Goal: Task Accomplishment & Management: Use online tool/utility

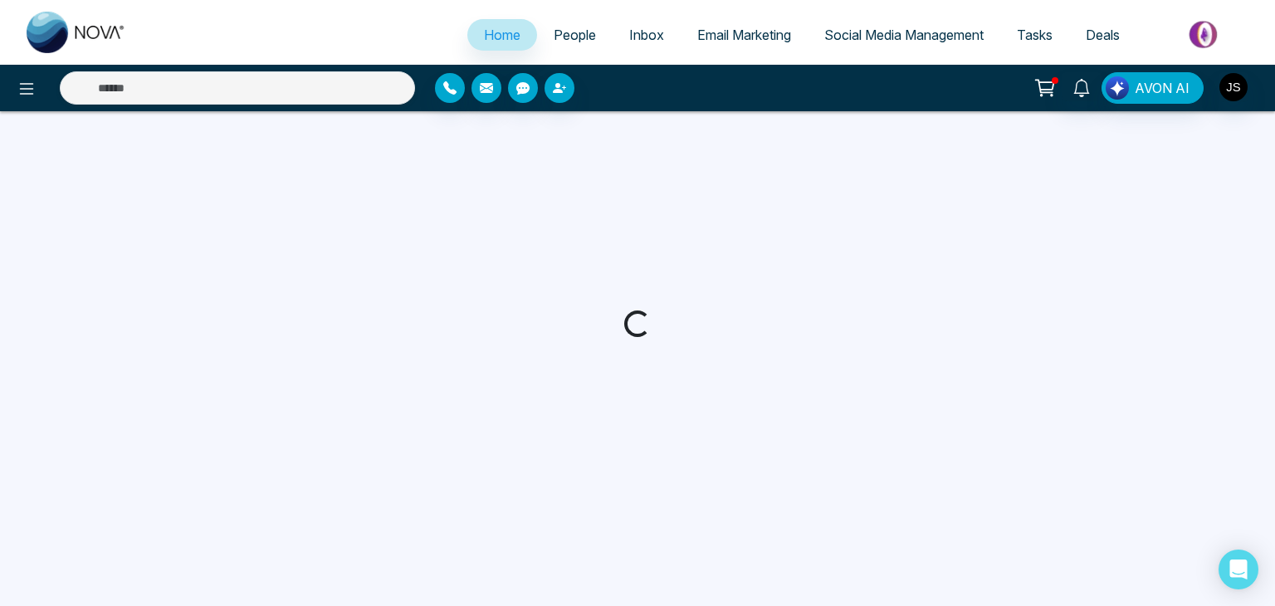
select select "*"
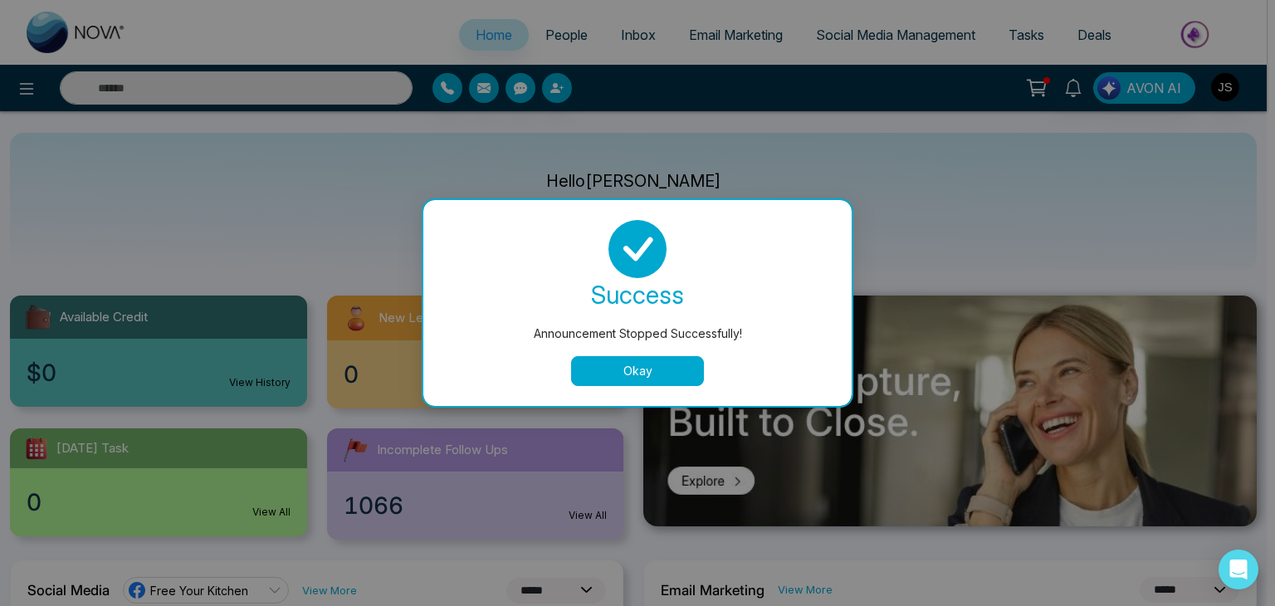
click at [654, 369] on button "Okay" at bounding box center [637, 371] width 133 height 30
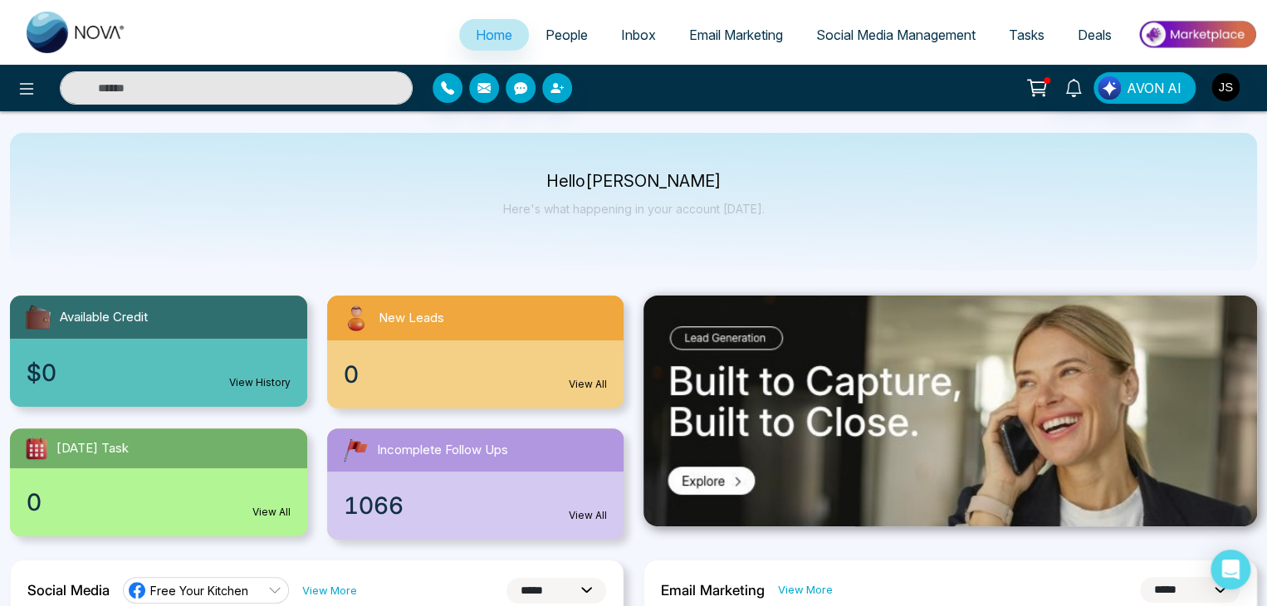
scroll to position [83, 0]
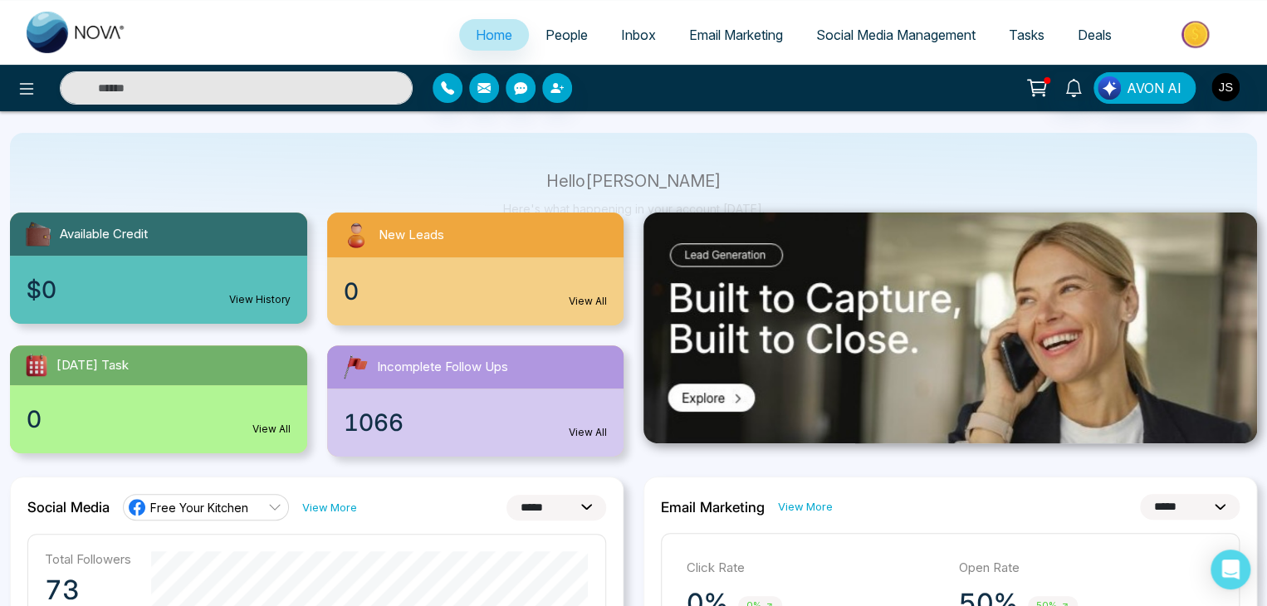
click at [546, 32] on span "People" at bounding box center [566, 35] width 42 height 17
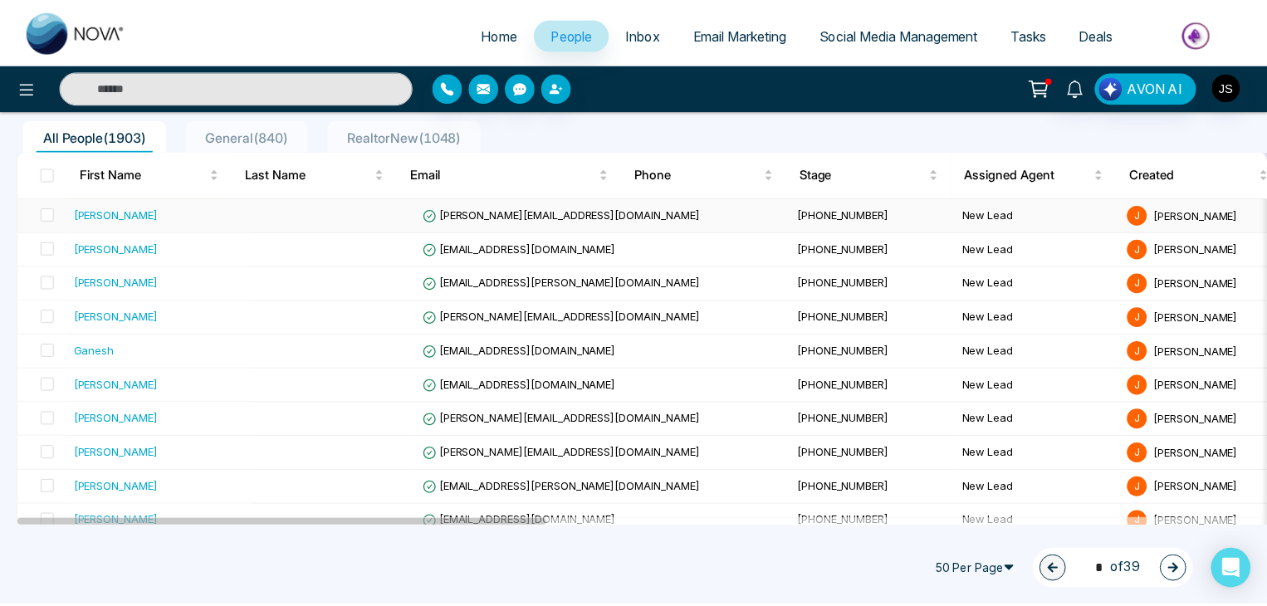
scroll to position [166, 0]
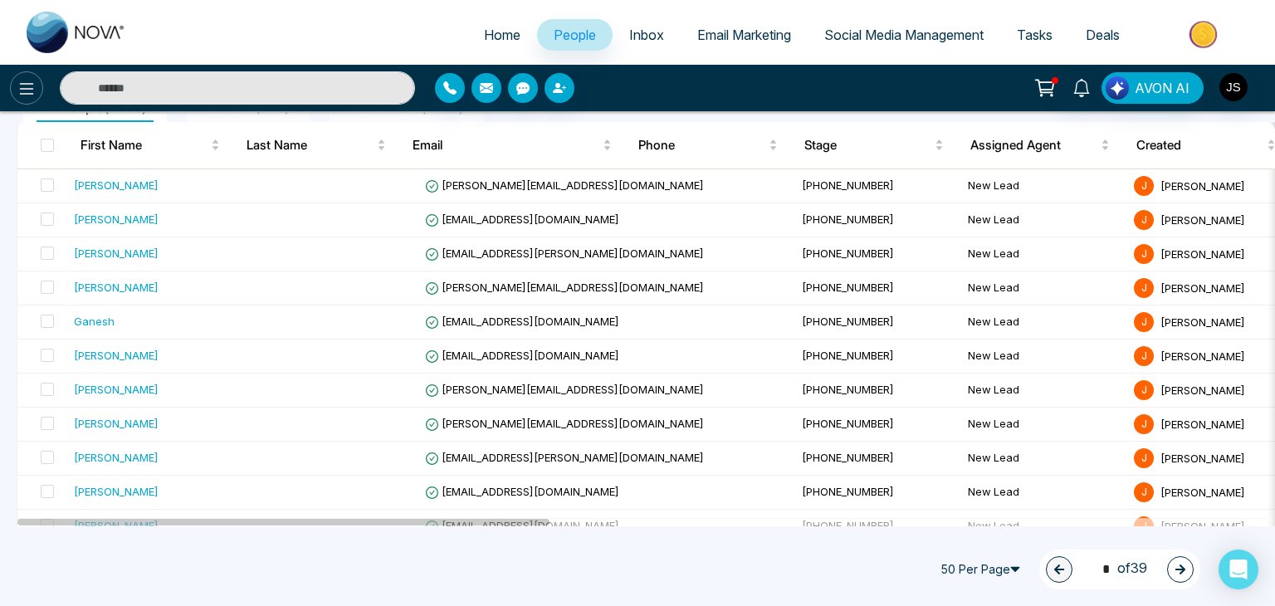
click at [22, 77] on button at bounding box center [26, 87] width 33 height 33
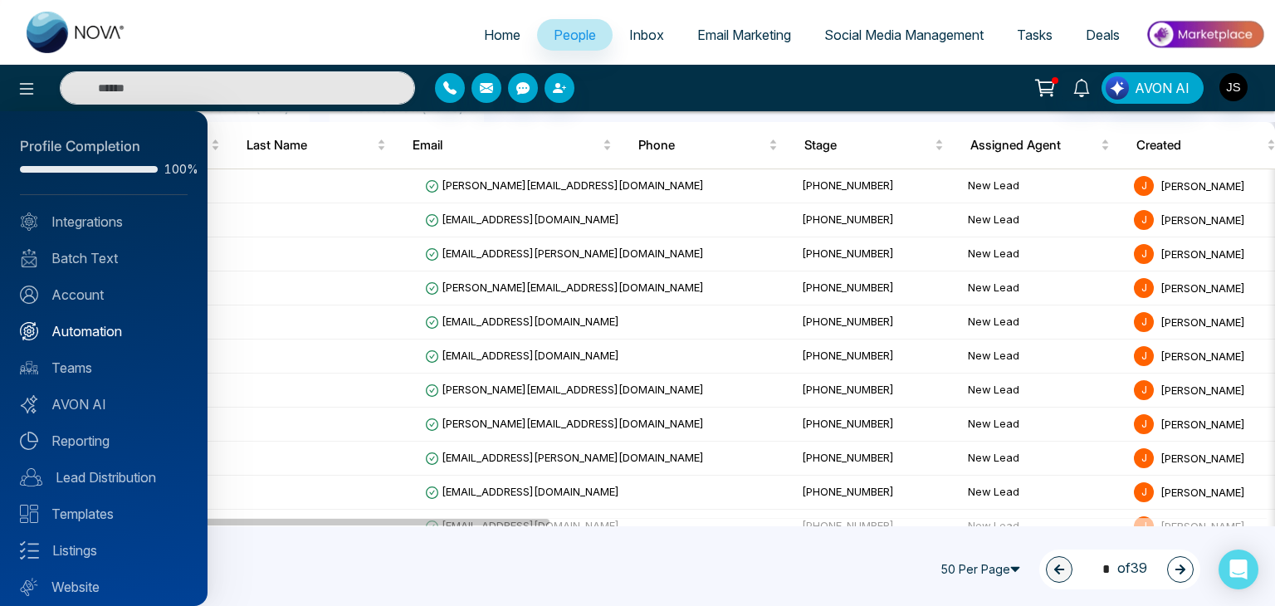
click at [66, 331] on link "Automation" at bounding box center [104, 331] width 168 height 20
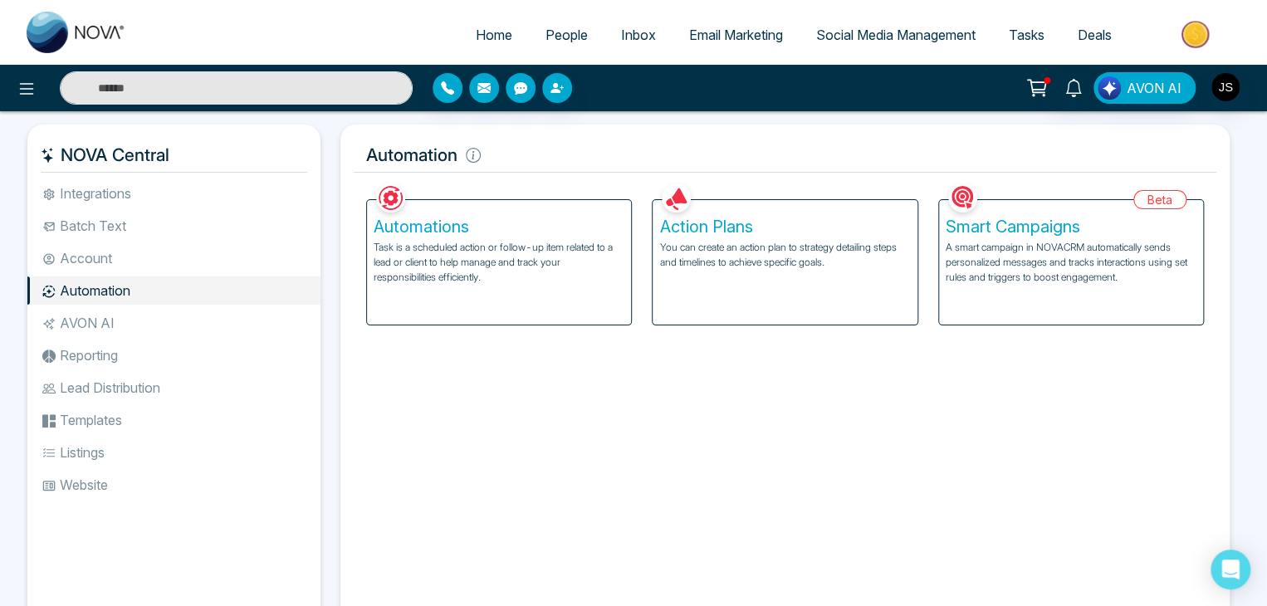
click at [95, 291] on li "Automation" at bounding box center [173, 290] width 293 height 28
click at [438, 242] on p "Task is a scheduled action or follow-up item related to a lead or client to hel…" at bounding box center [499, 262] width 251 height 45
click at [1030, 229] on h5 "Smart Campaigns" at bounding box center [1071, 227] width 251 height 20
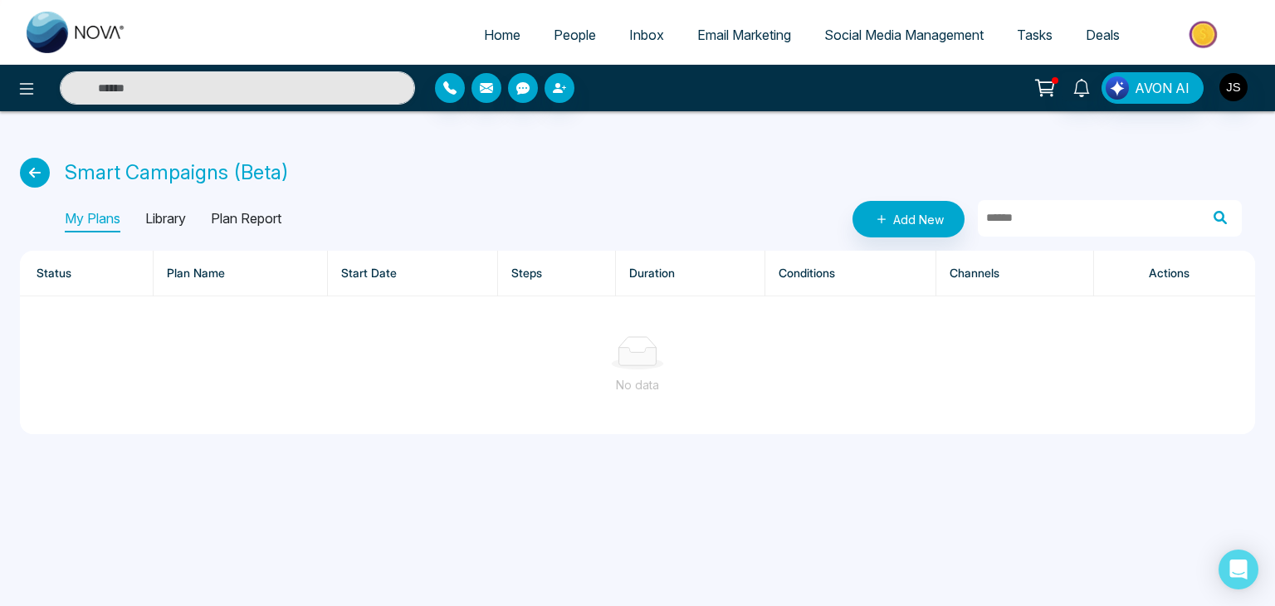
click at [163, 213] on p "Library" at bounding box center [165, 219] width 41 height 27
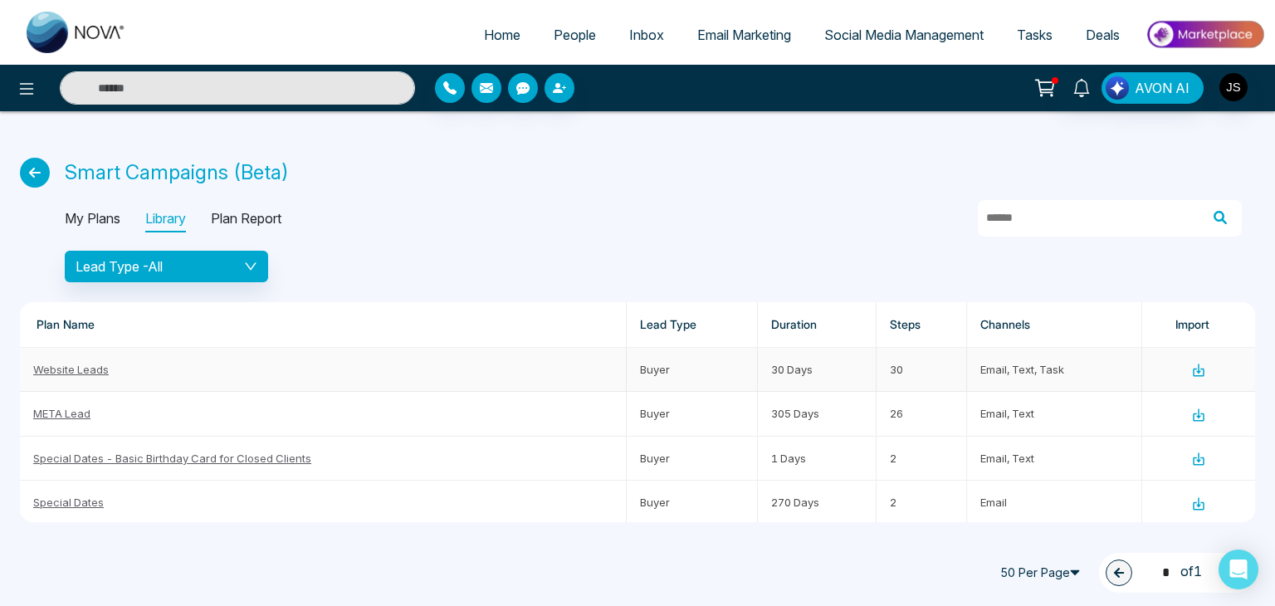
click at [1192, 369] on icon at bounding box center [1198, 370] width 15 height 15
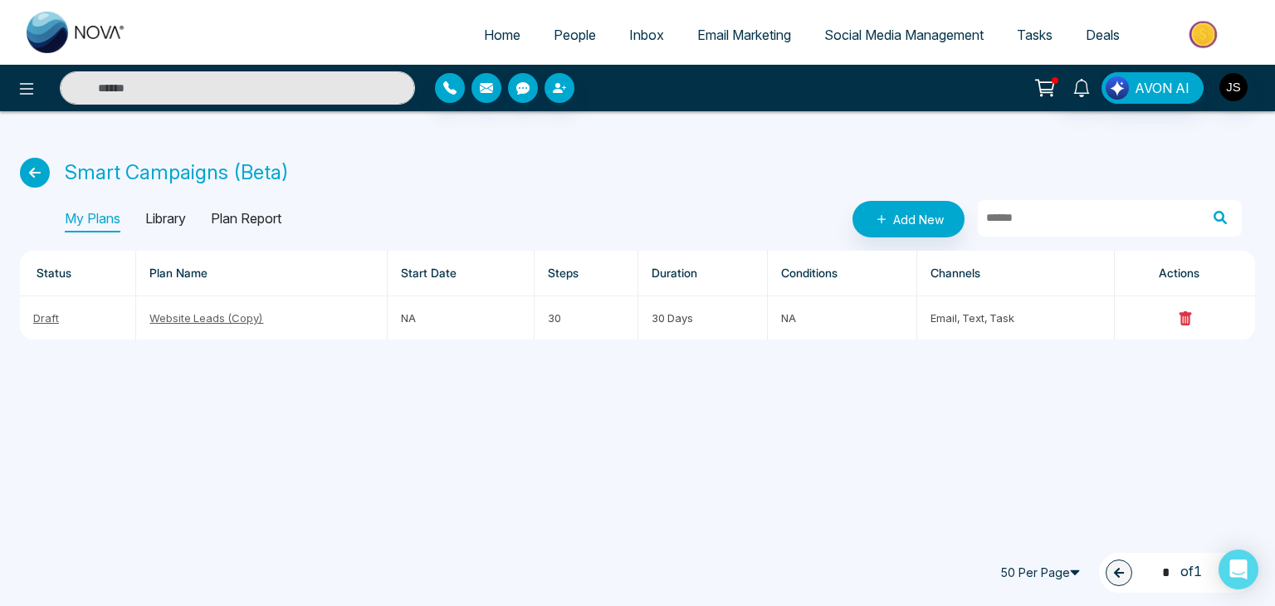
click at [631, 369] on div "Home People Inbox Email Marketing Social Media Management Tasks Deals AVON AI S…" at bounding box center [637, 303] width 1275 height 606
click at [186, 311] on link "Website Leads (Copy)" at bounding box center [206, 317] width 114 height 13
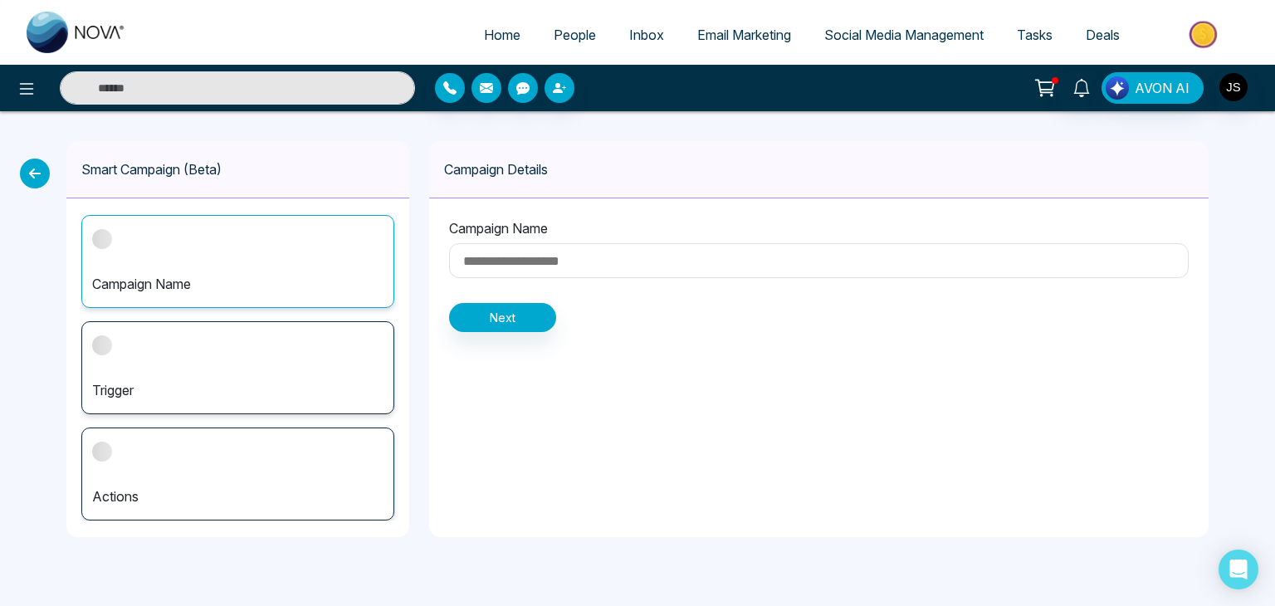
type input "**********"
drag, startPoint x: 608, startPoint y: 257, endPoint x: 266, endPoint y: 263, distance: 342.1
click at [266, 263] on div "**********" at bounding box center [637, 339] width 1275 height 456
click at [492, 313] on button "Next" at bounding box center [502, 317] width 107 height 29
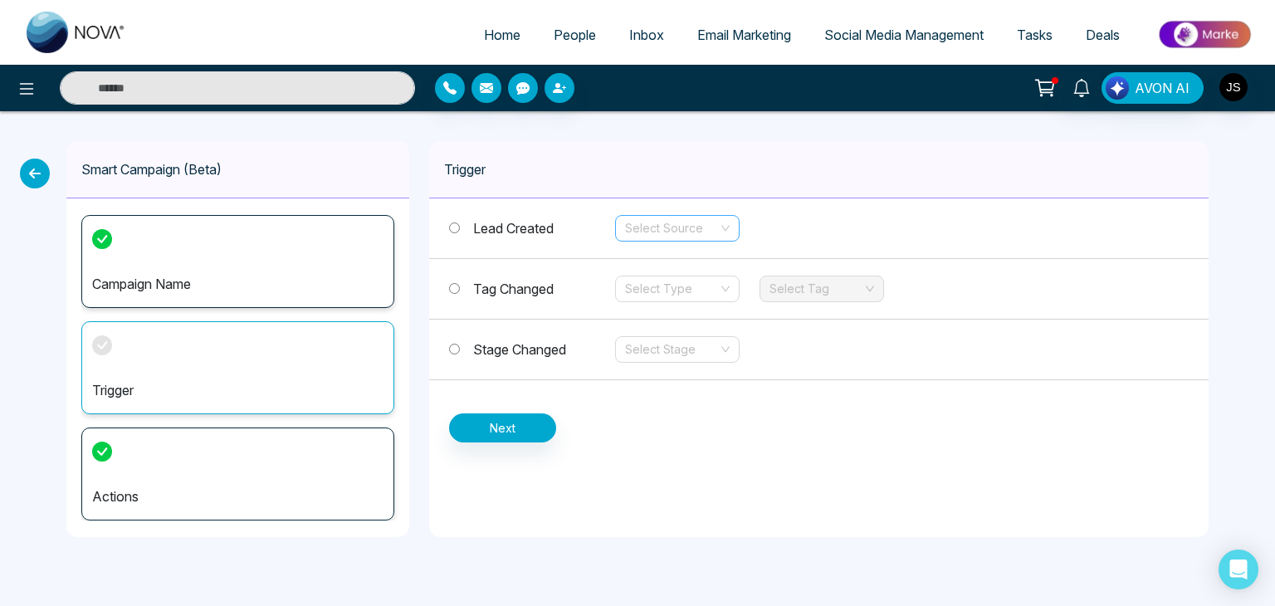
click at [677, 237] on input "search" at bounding box center [671, 228] width 93 height 25
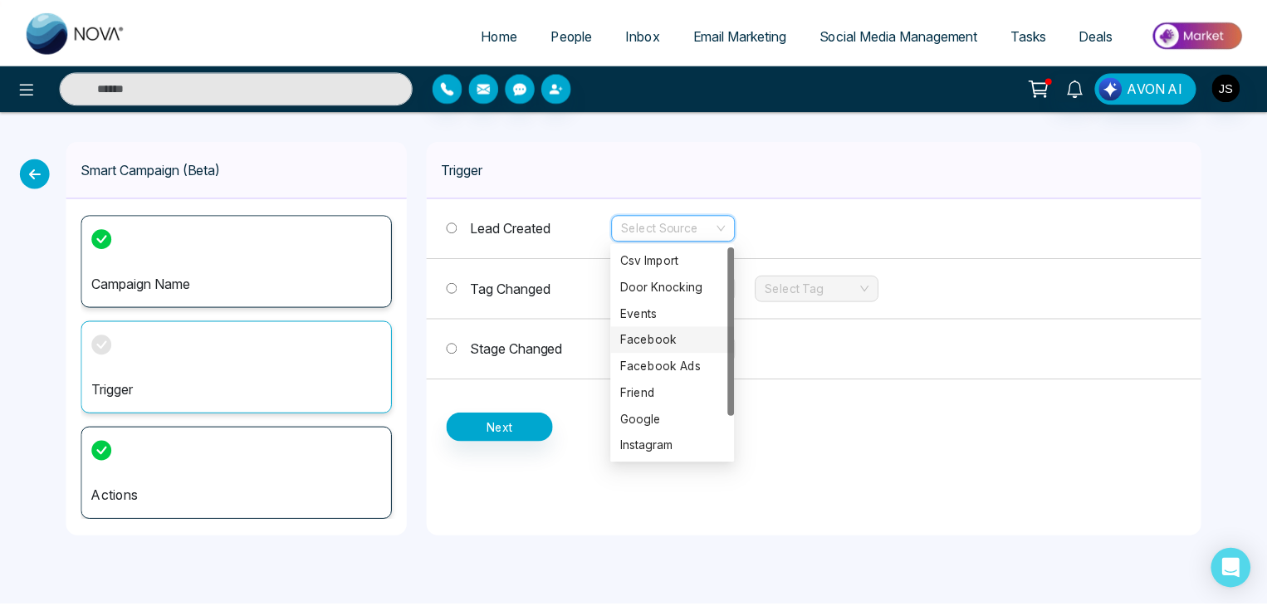
scroll to position [53, 0]
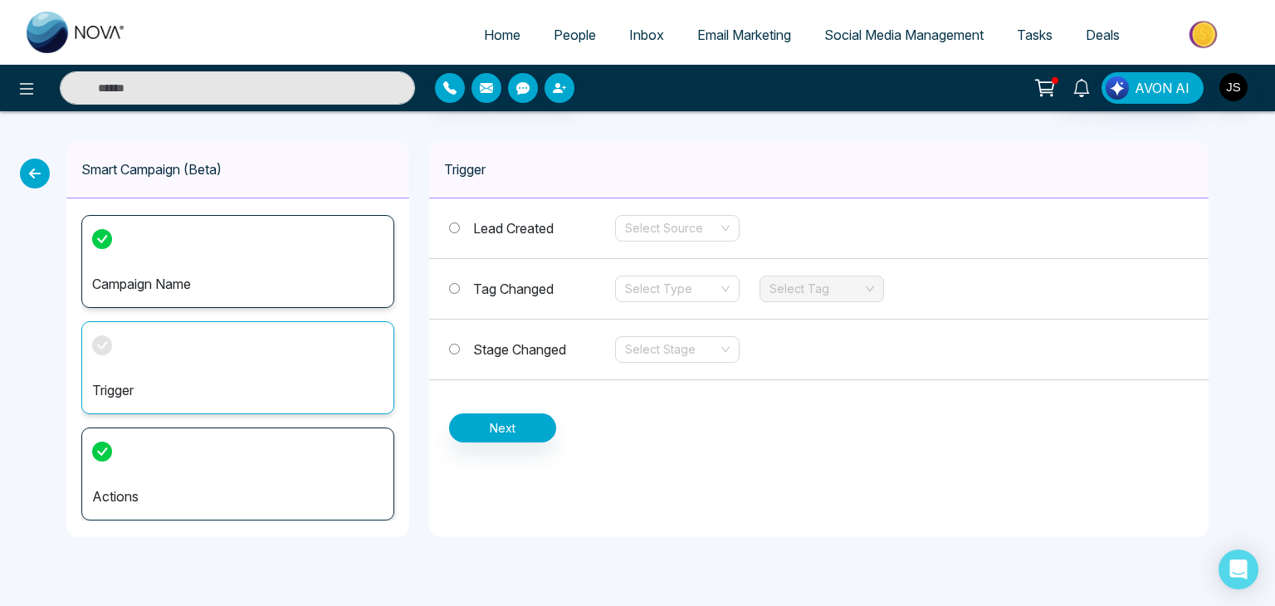
click at [568, 369] on div "Stage Changed Select Stage" at bounding box center [819, 350] width 780 height 61
click at [668, 343] on input "search" at bounding box center [671, 349] width 93 height 25
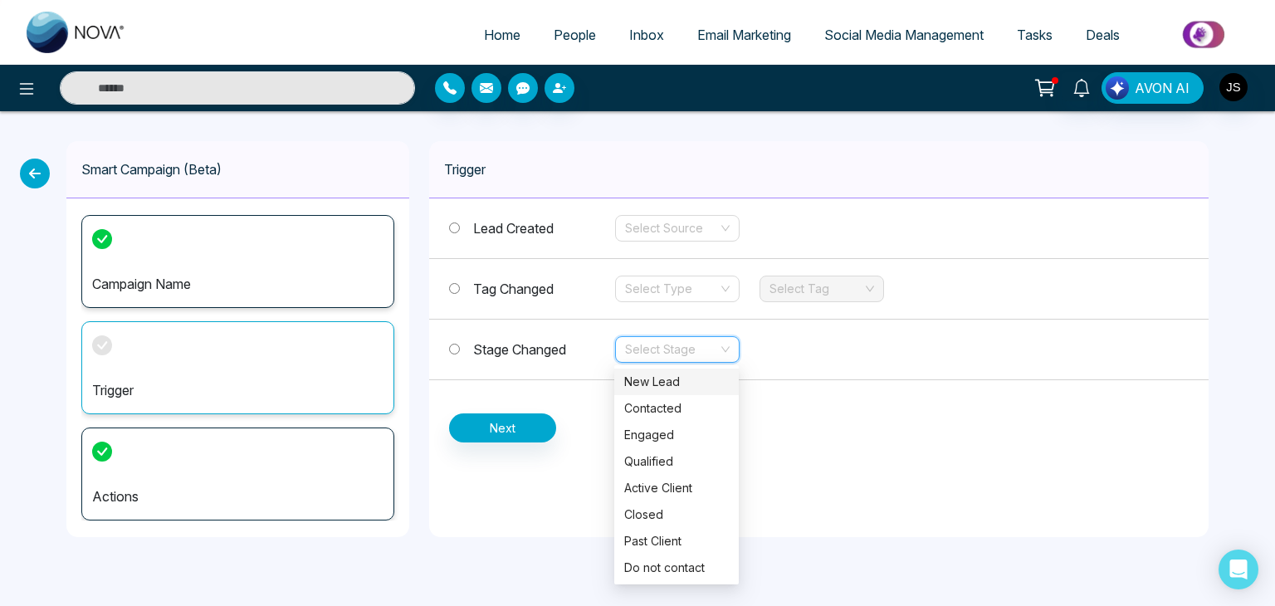
click at [665, 385] on div "New Lead" at bounding box center [676, 382] width 105 height 18
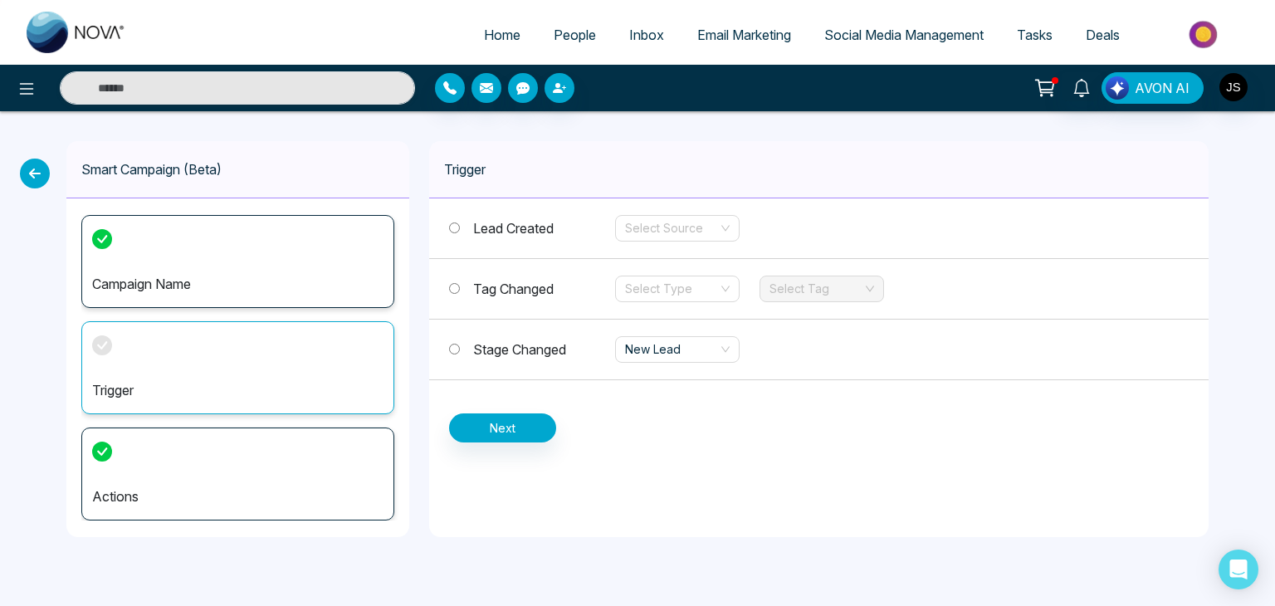
click at [468, 347] on label "Stage Changed" at bounding box center [532, 350] width 166 height 20
click at [464, 286] on label "Tag Changed" at bounding box center [532, 289] width 166 height 20
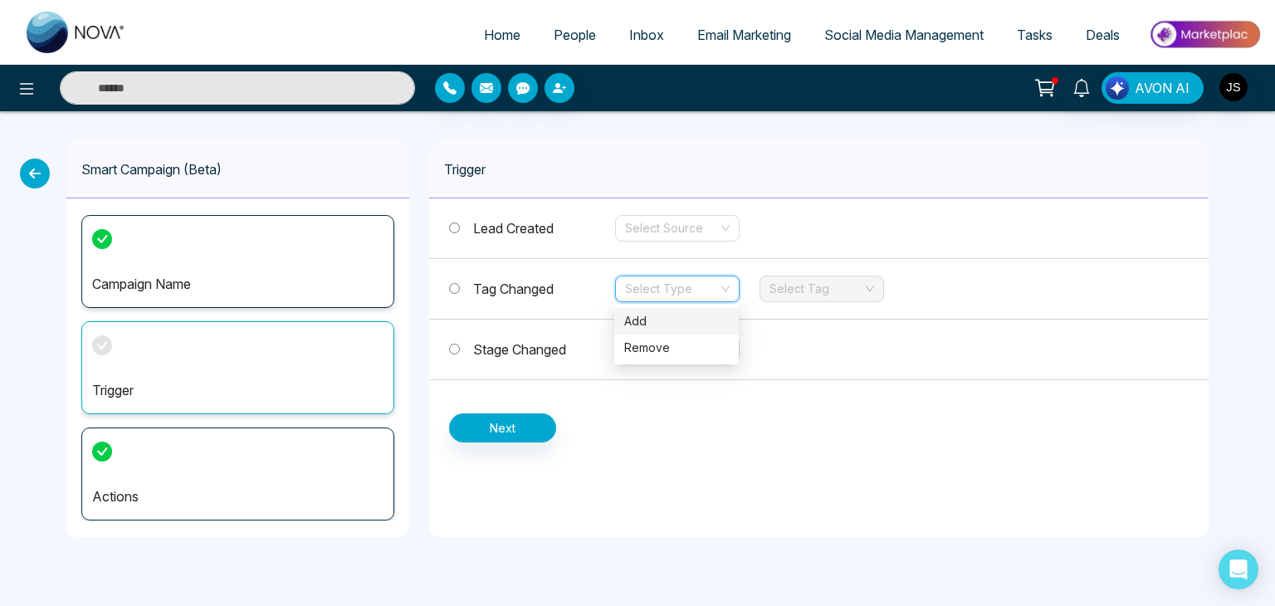
click at [651, 289] on input "search" at bounding box center [671, 288] width 93 height 25
click at [665, 325] on div "Add" at bounding box center [676, 321] width 105 height 18
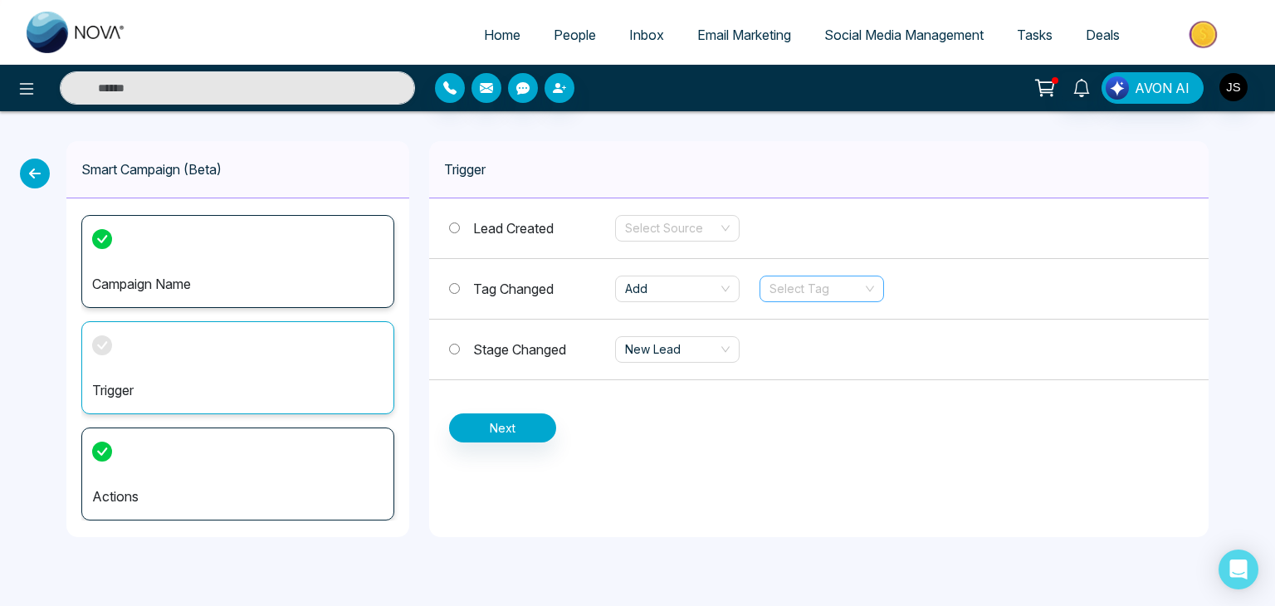
click at [847, 289] on input "search" at bounding box center [816, 288] width 93 height 25
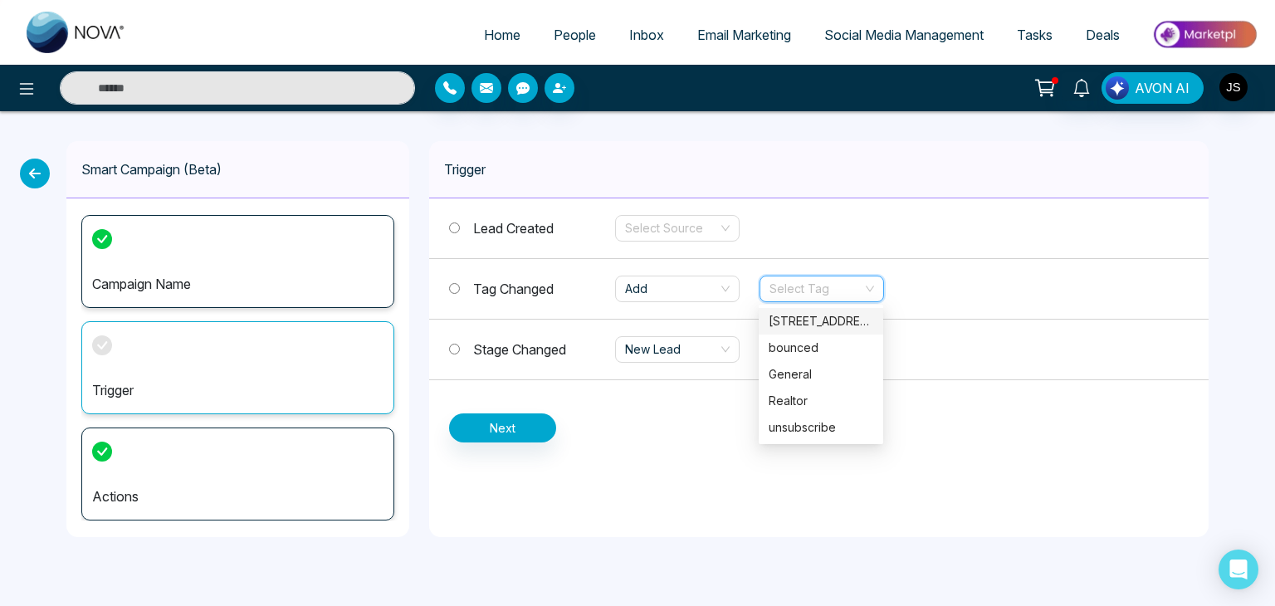
click at [827, 317] on div "[STREET_ADDRESS]" at bounding box center [821, 321] width 105 height 18
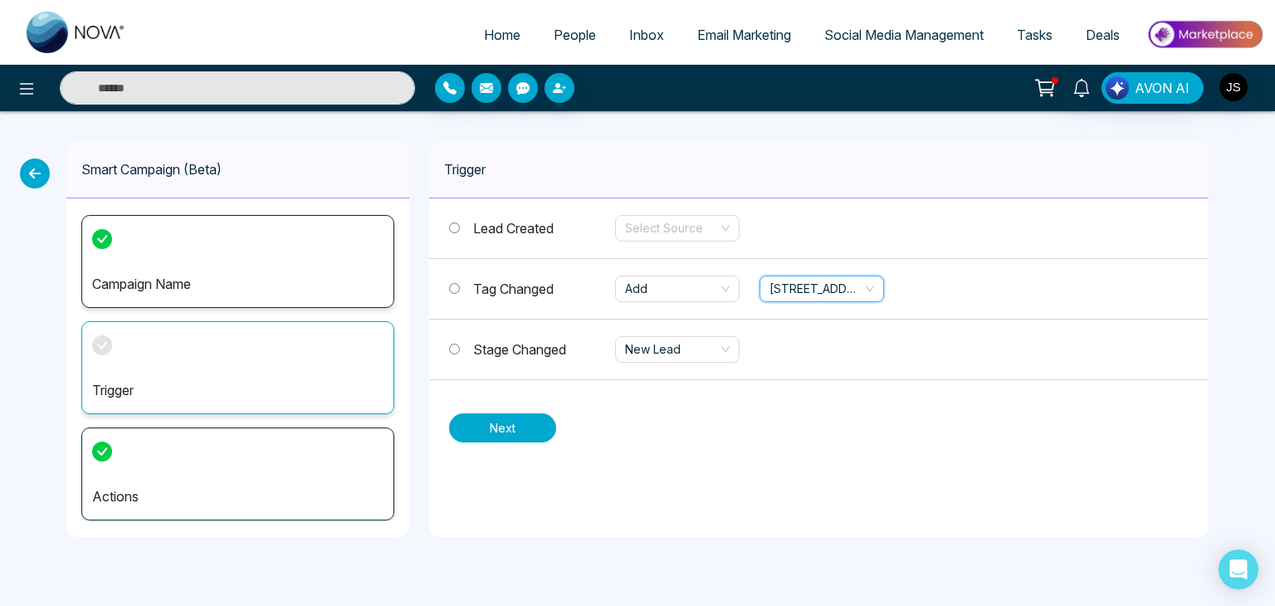
click at [518, 422] on button "Next" at bounding box center [502, 427] width 107 height 29
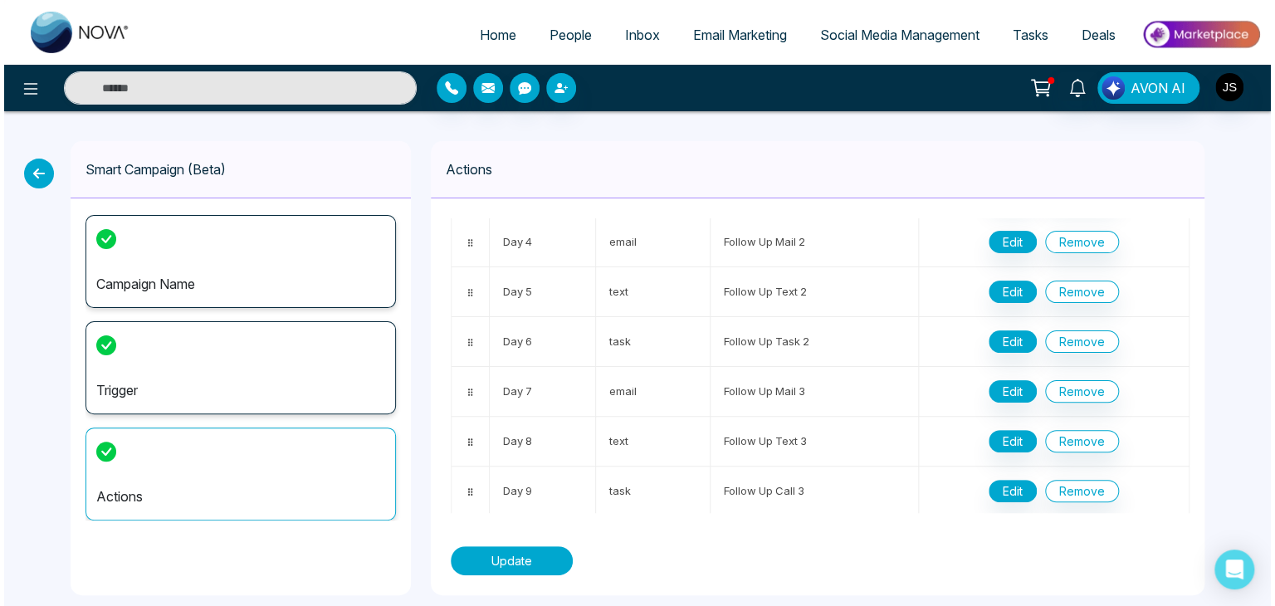
scroll to position [0, 0]
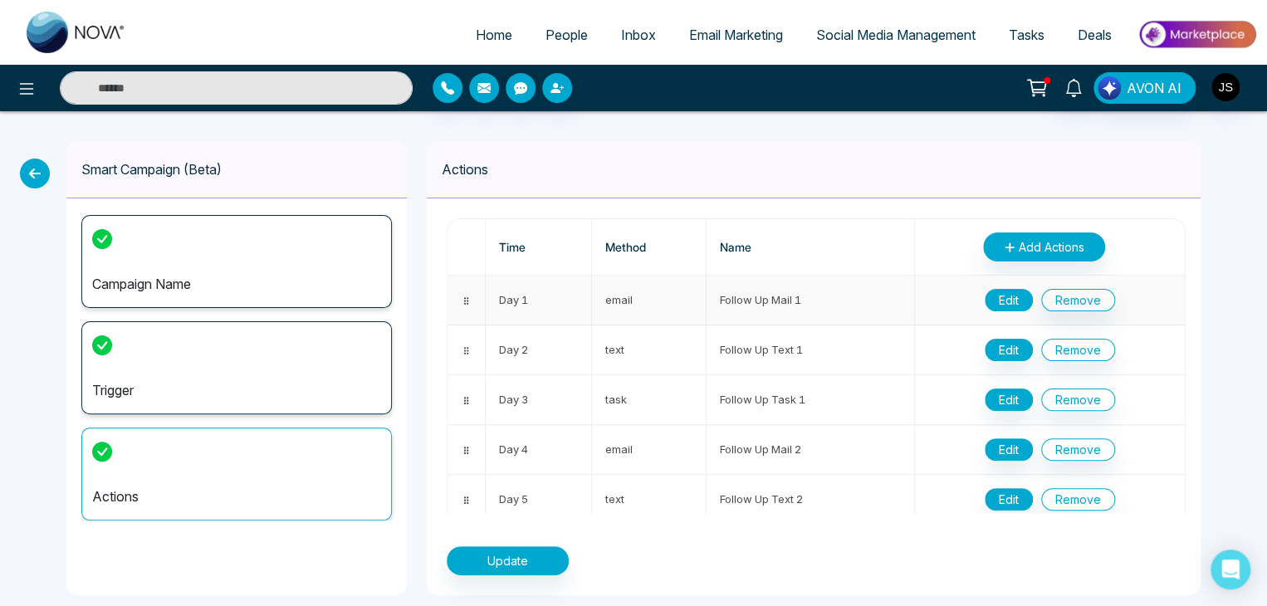
click at [1003, 294] on button "Edit" at bounding box center [1009, 300] width 48 height 22
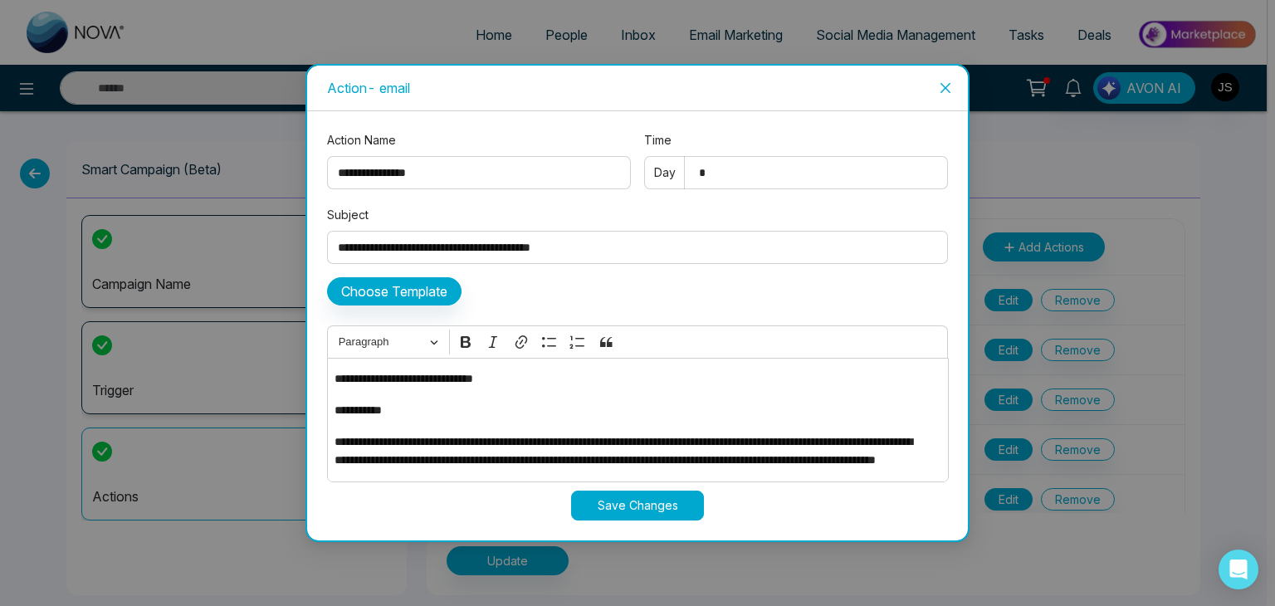
click at [945, 82] on icon "close" at bounding box center [945, 87] width 13 height 13
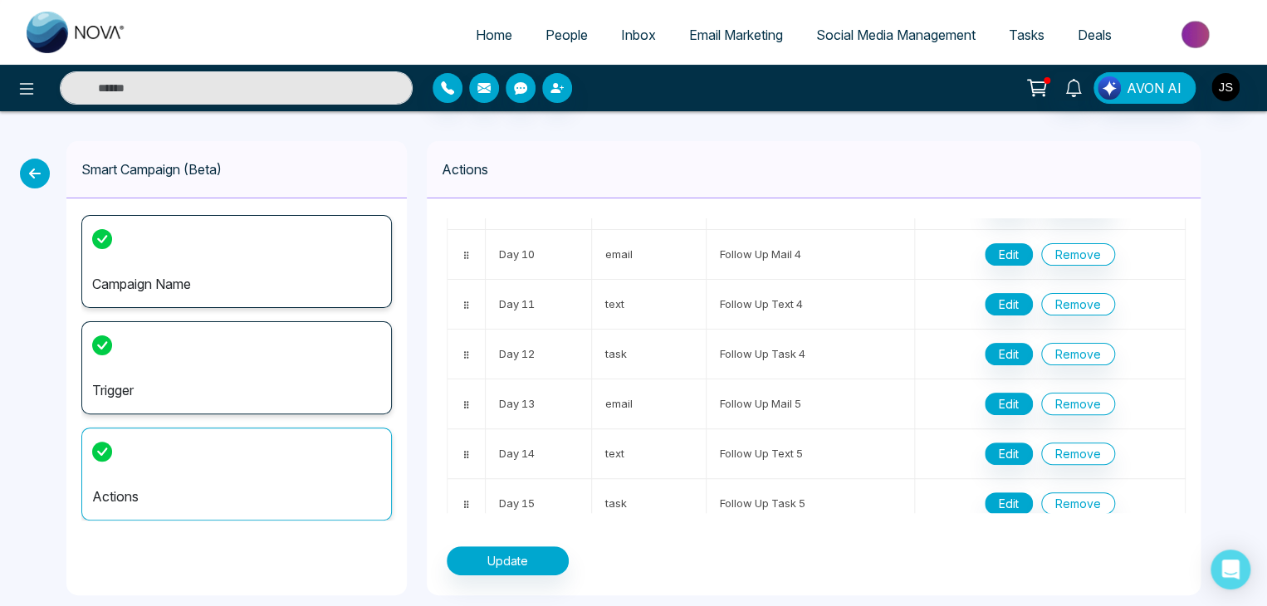
scroll to position [660, 0]
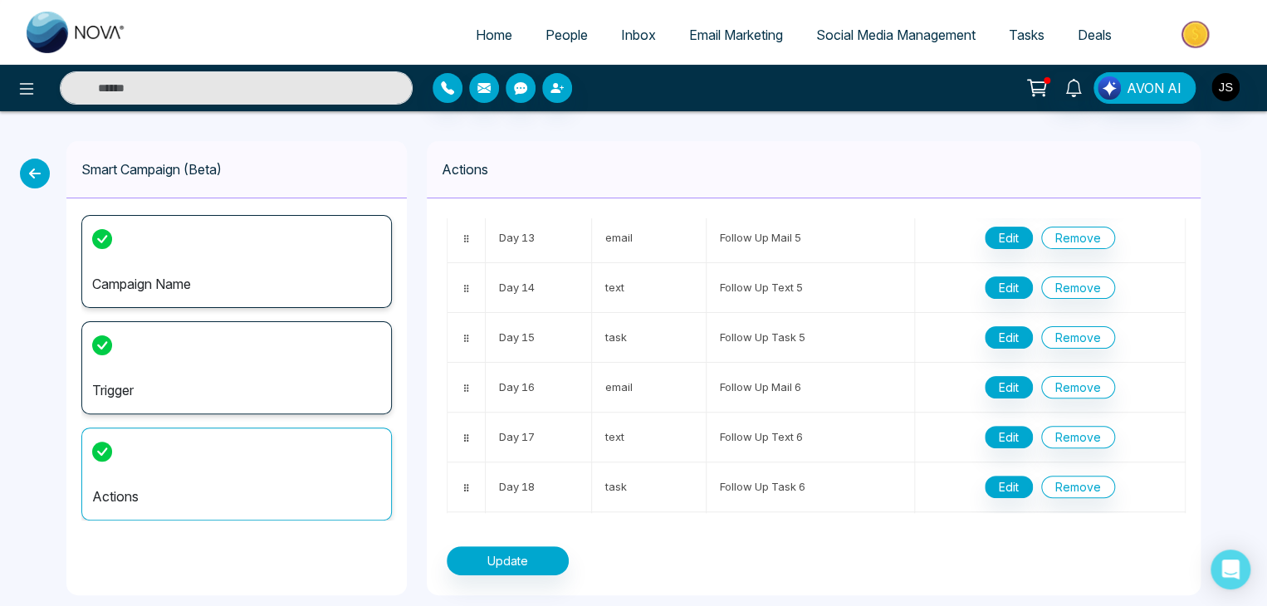
click at [795, 523] on div at bounding box center [827, 519] width 734 height 13
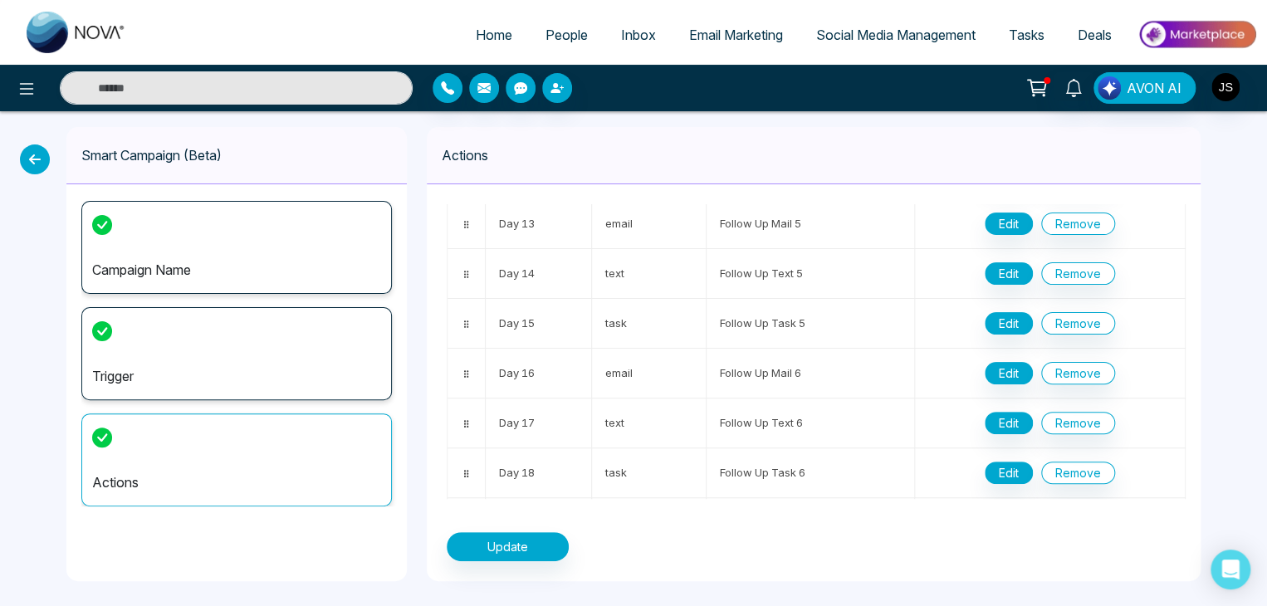
scroll to position [18, 0]
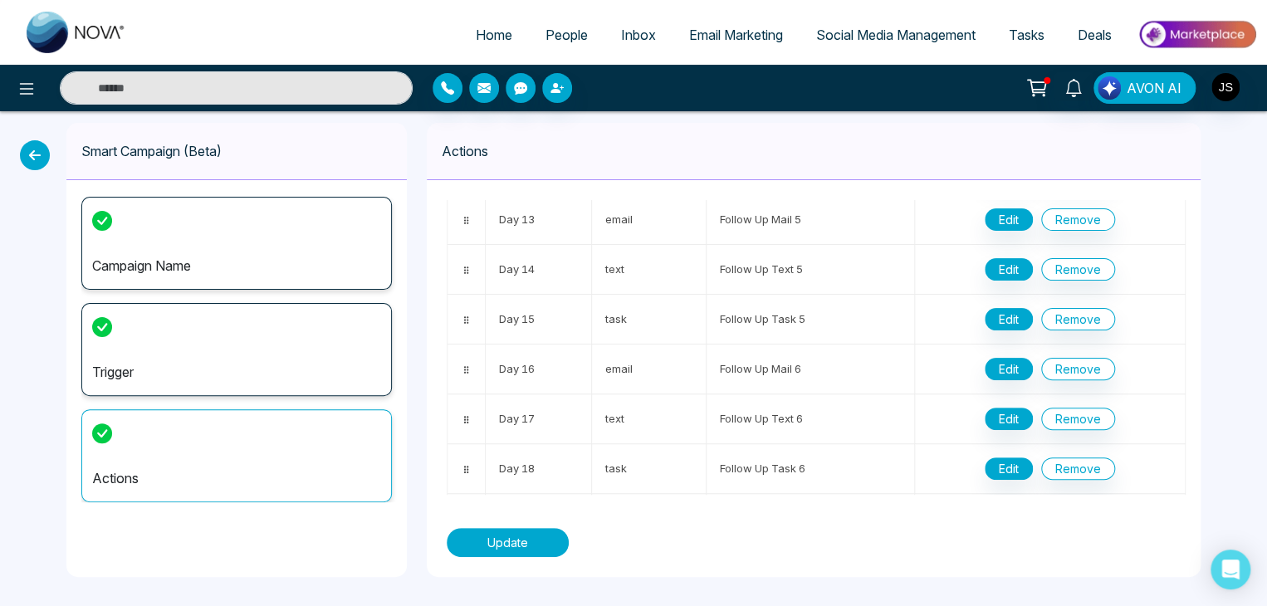
click at [501, 545] on button "Update" at bounding box center [508, 542] width 122 height 29
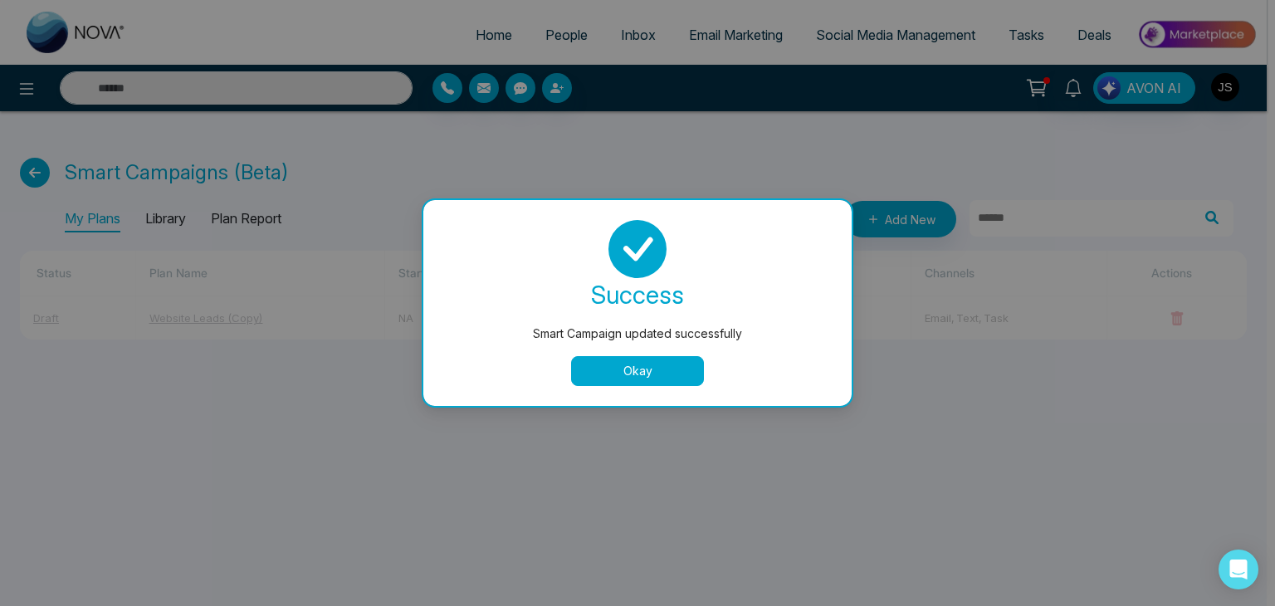
click at [637, 374] on button "Okay" at bounding box center [637, 371] width 133 height 30
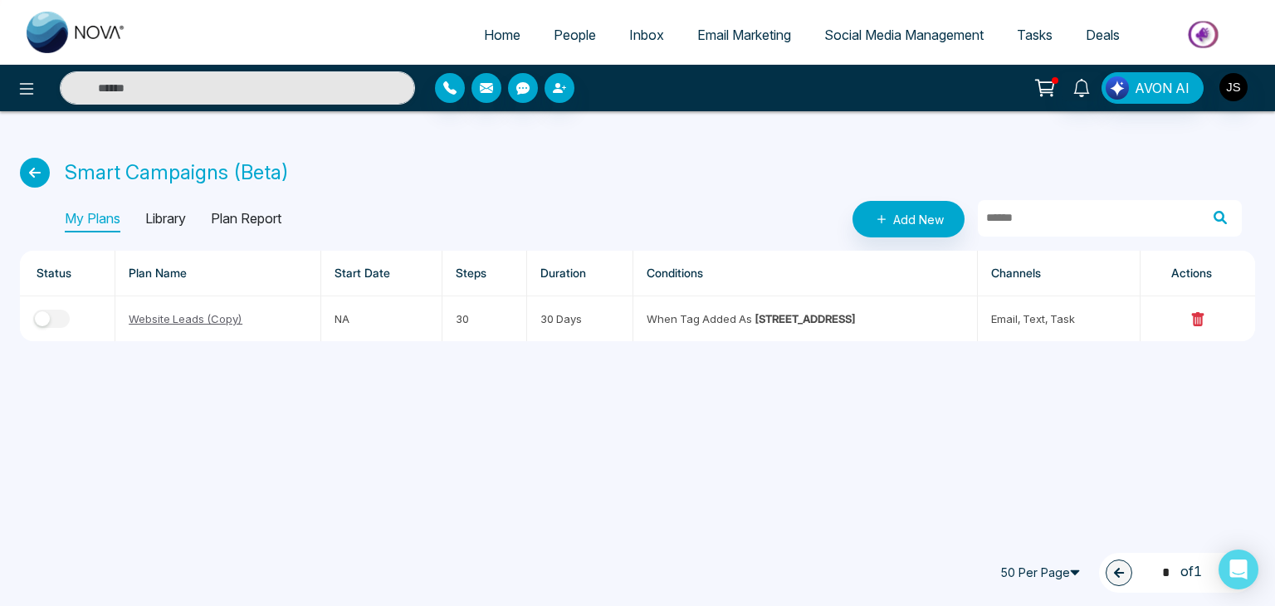
click at [36, 167] on icon at bounding box center [35, 173] width 30 height 30
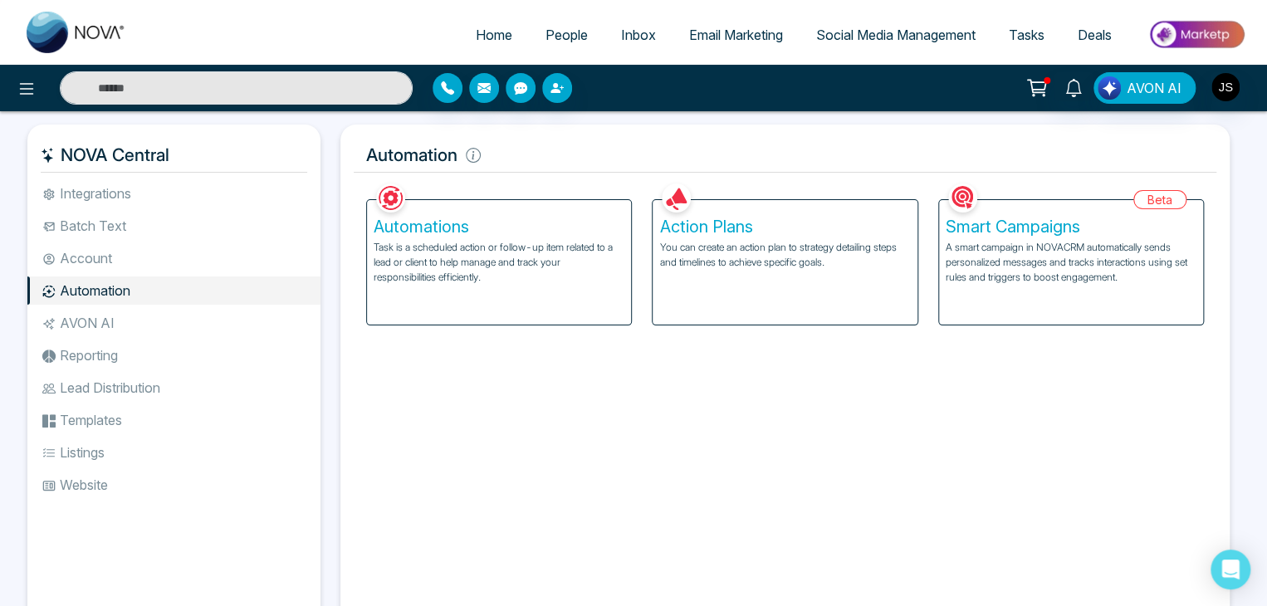
click at [738, 231] on h5 "Action Plans" at bounding box center [784, 227] width 251 height 20
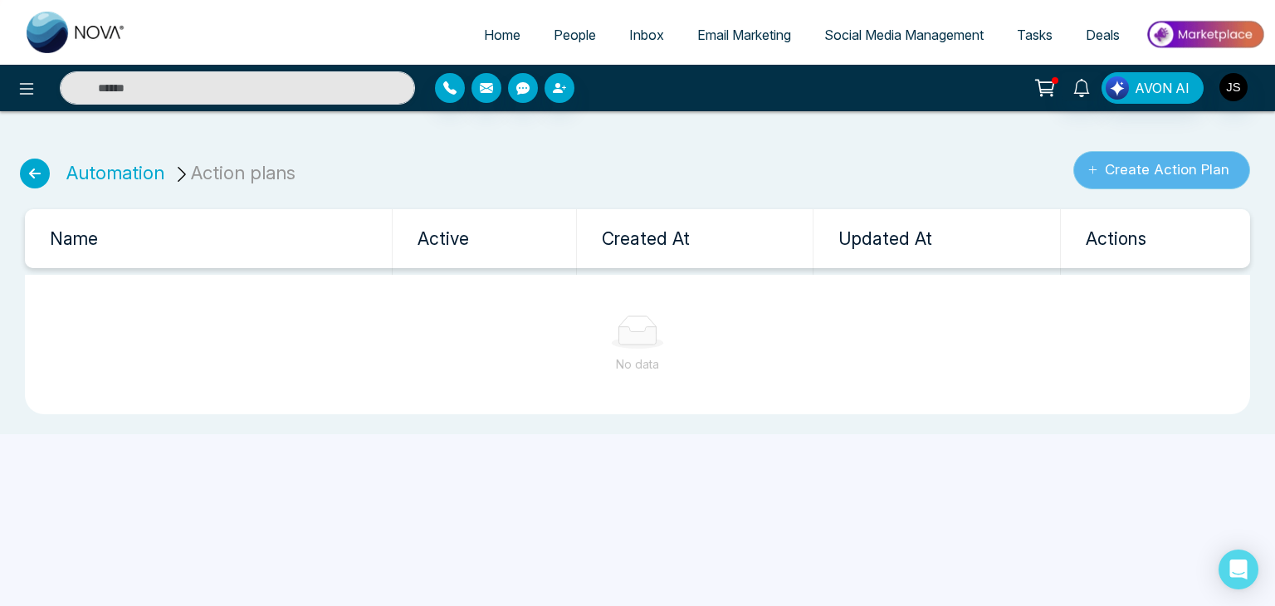
click at [1156, 167] on button "Create Action Plan" at bounding box center [1162, 170] width 177 height 38
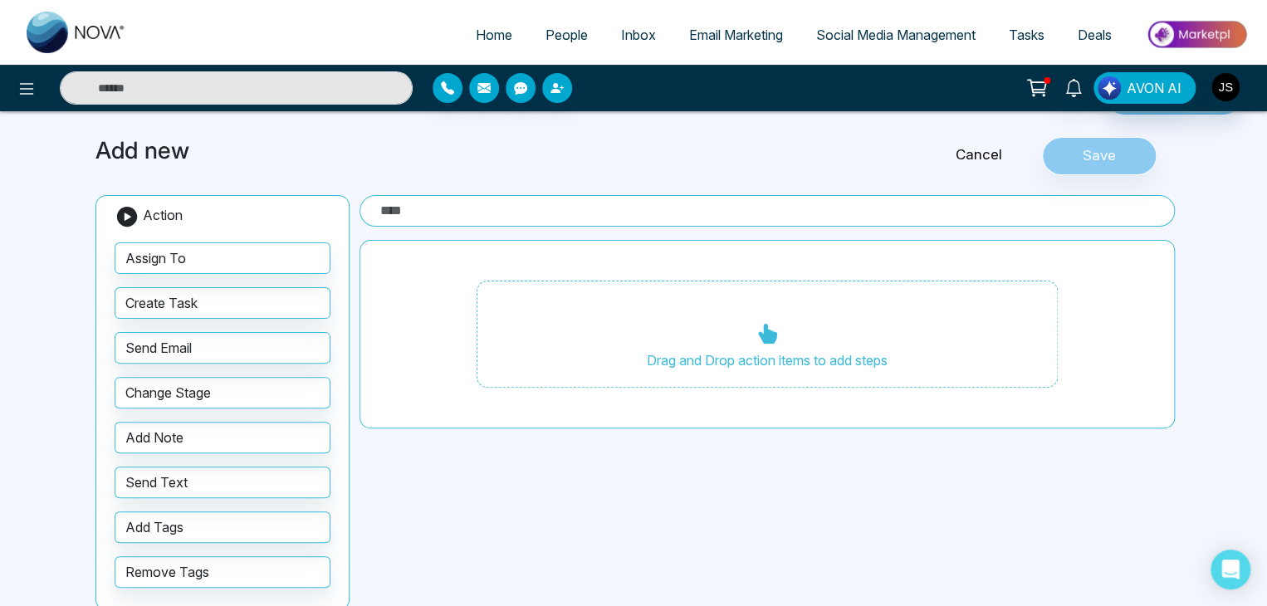
scroll to position [73, 0]
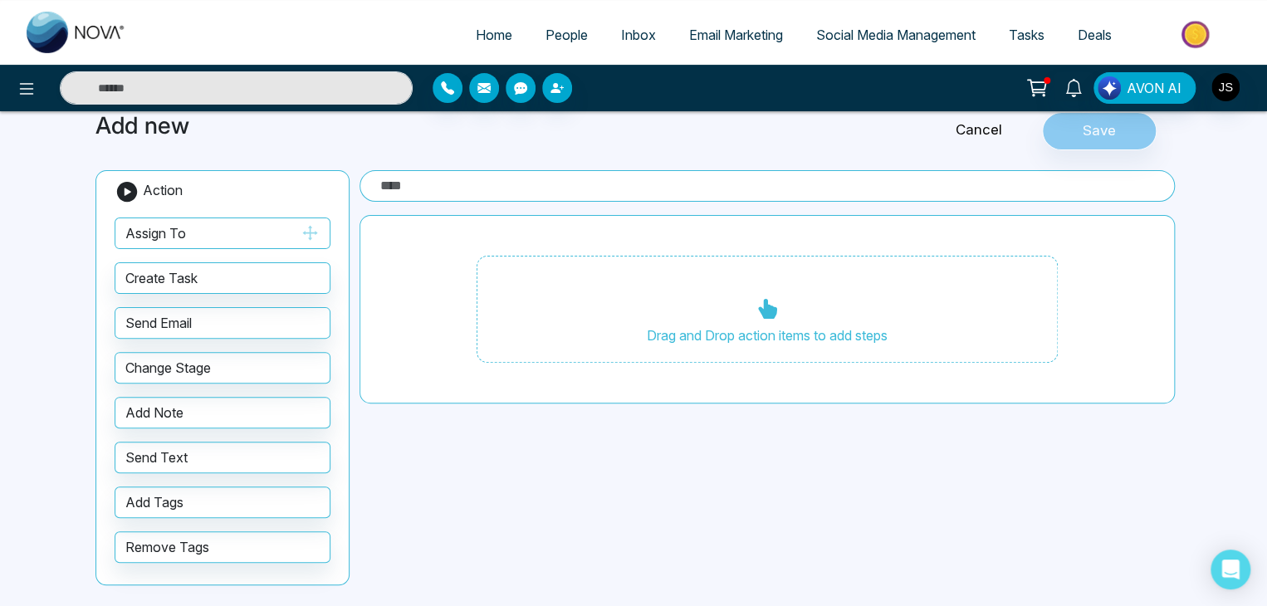
click at [205, 226] on button "Assign To" at bounding box center [223, 234] width 216 height 32
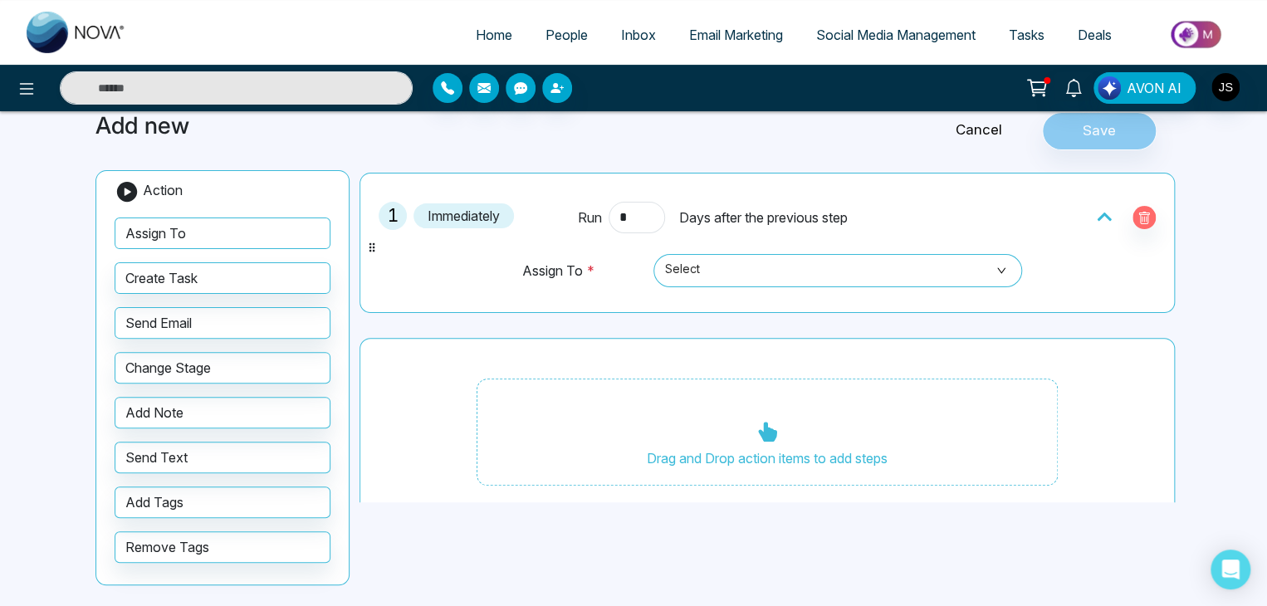
scroll to position [65, 0]
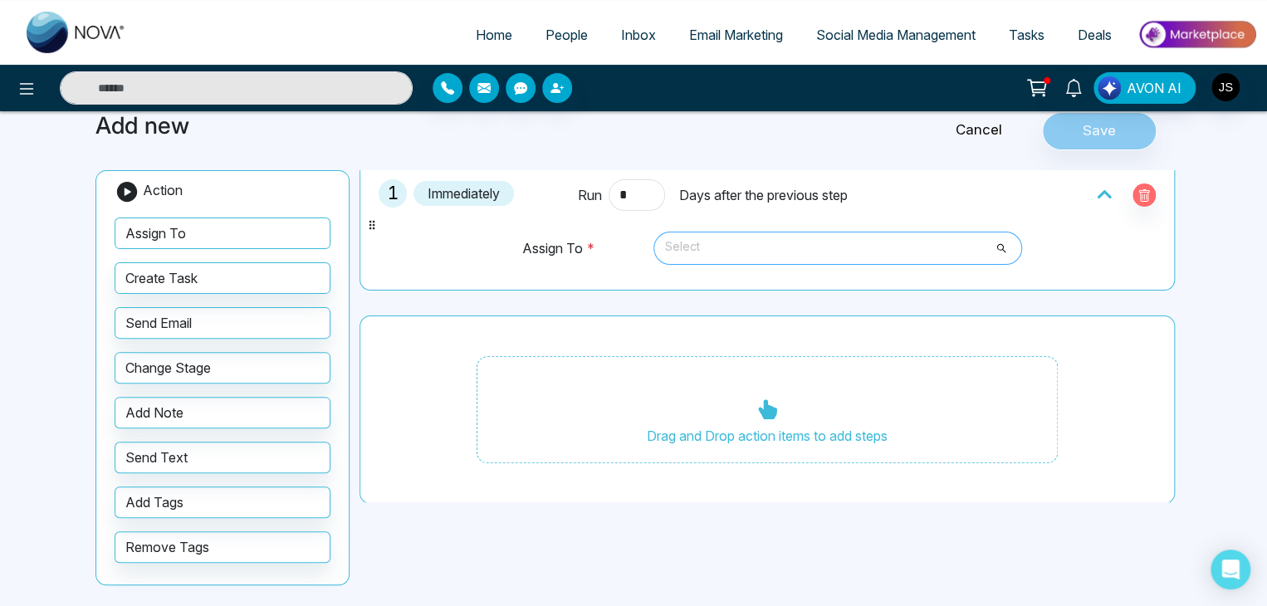
click at [734, 249] on span "Select" at bounding box center [837, 248] width 345 height 28
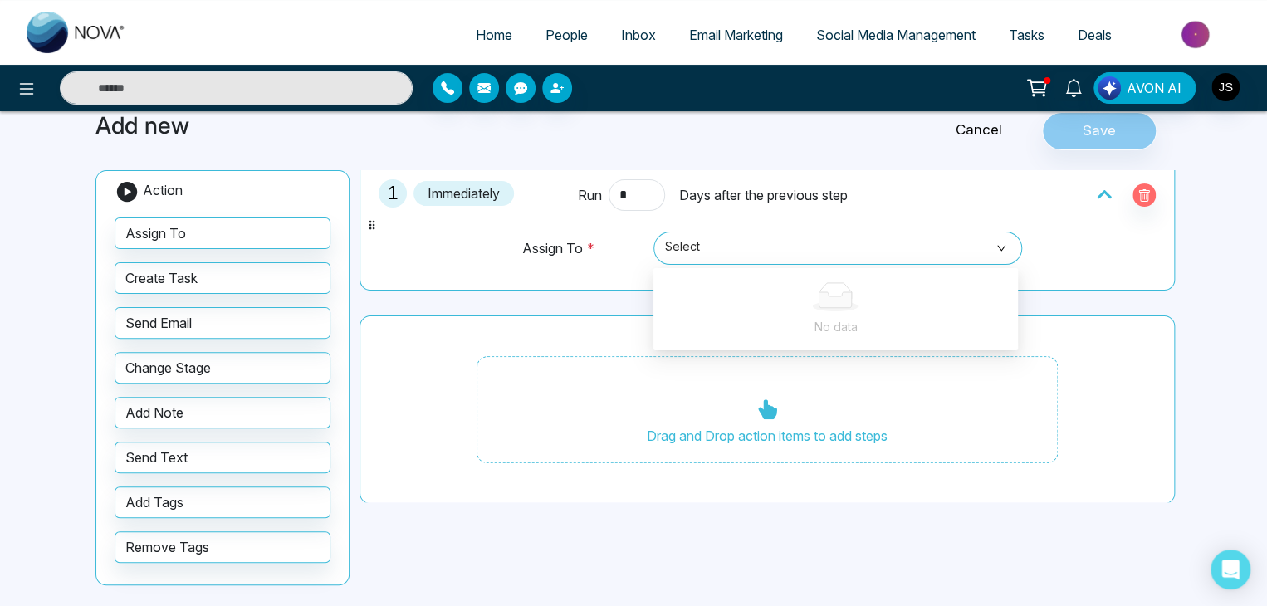
click at [552, 286] on div "1 Immediately Run * Days after the previous step Assign To * Select No data" at bounding box center [767, 220] width 815 height 140
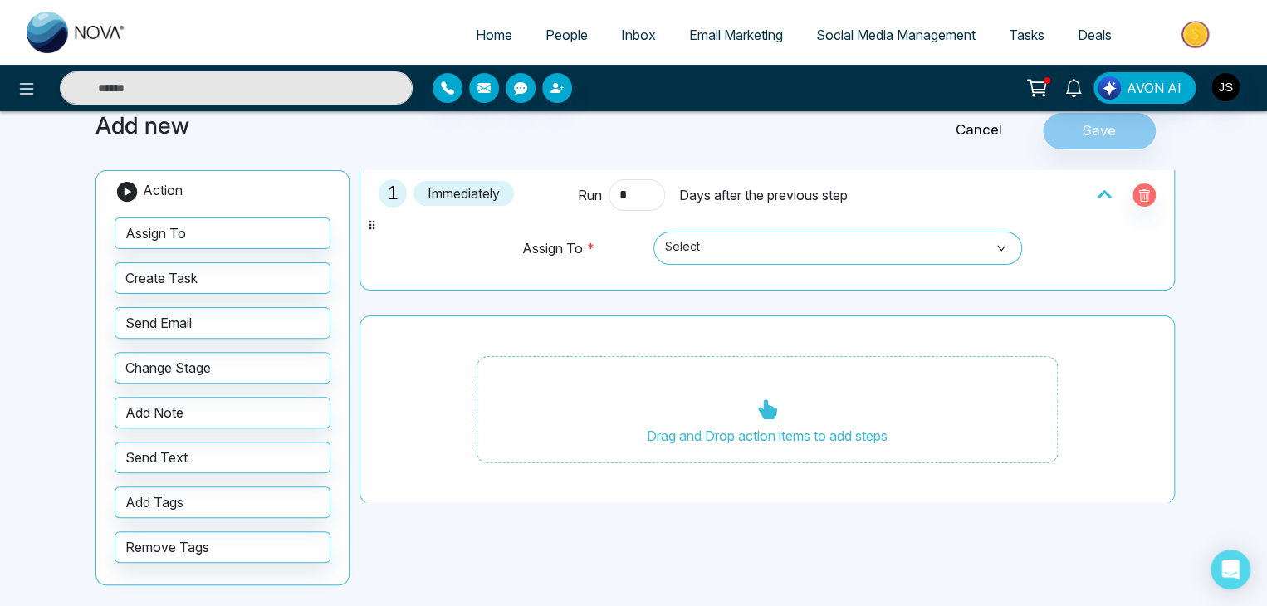
scroll to position [0, 0]
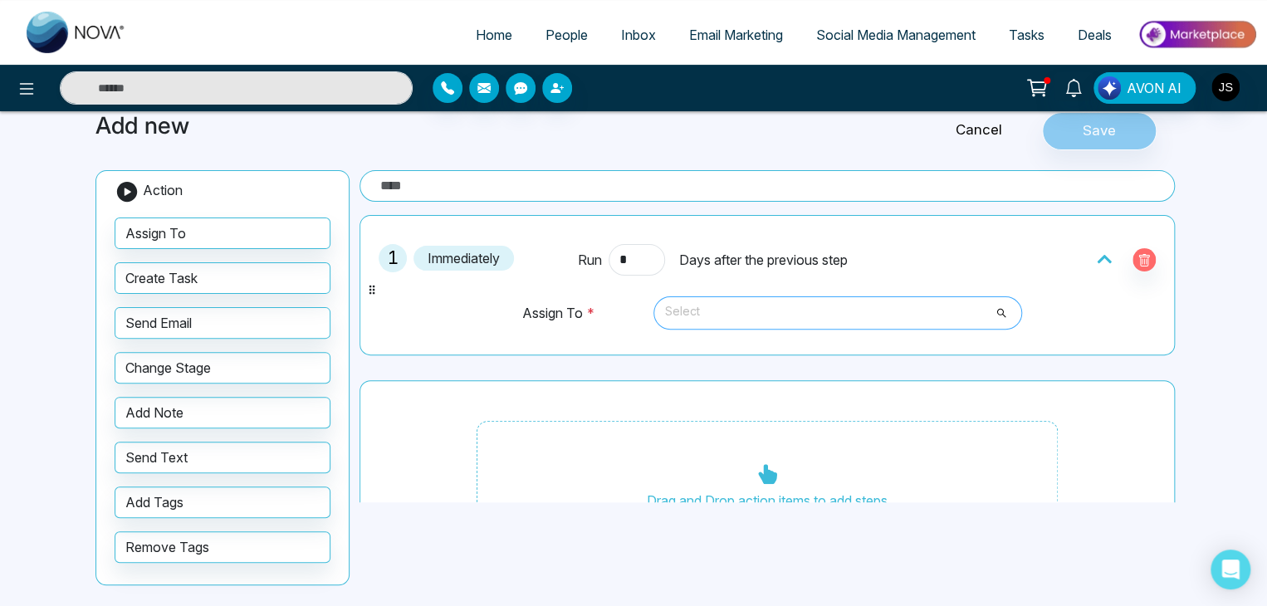
click at [697, 314] on span "Select" at bounding box center [837, 313] width 345 height 28
click at [421, 291] on div "1 Immediately Run * Days after the previous step Assign To * Select No data" at bounding box center [767, 285] width 797 height 122
click at [1142, 259] on icon "button" at bounding box center [1144, 262] width 5 height 6
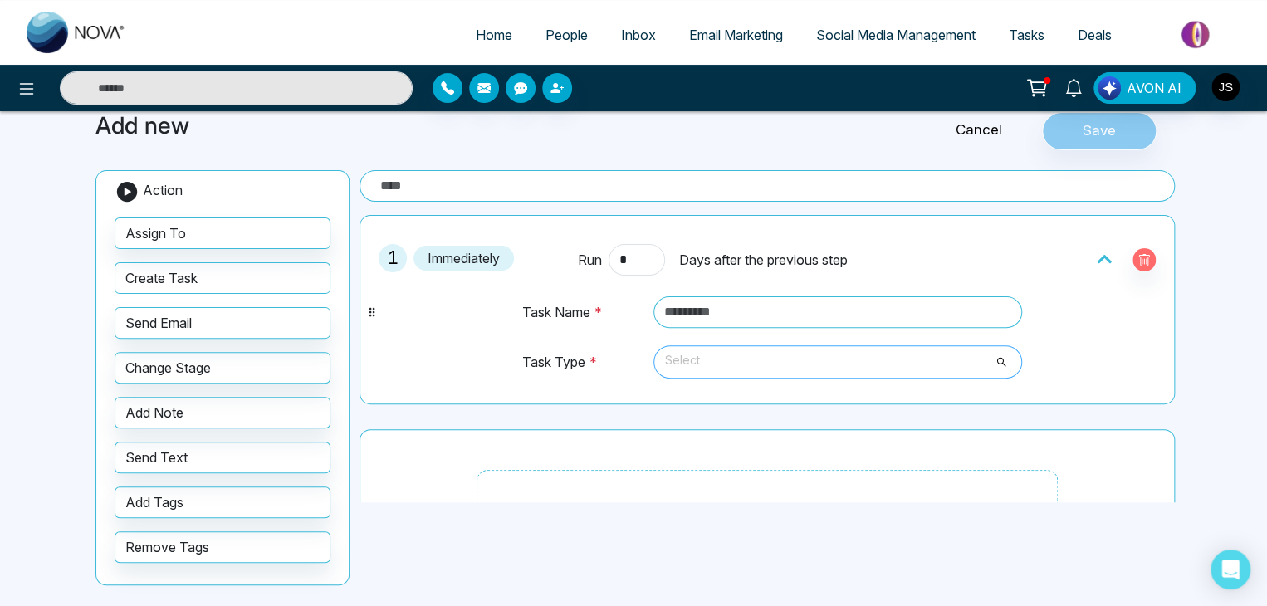
click at [719, 364] on span "Select" at bounding box center [837, 362] width 345 height 28
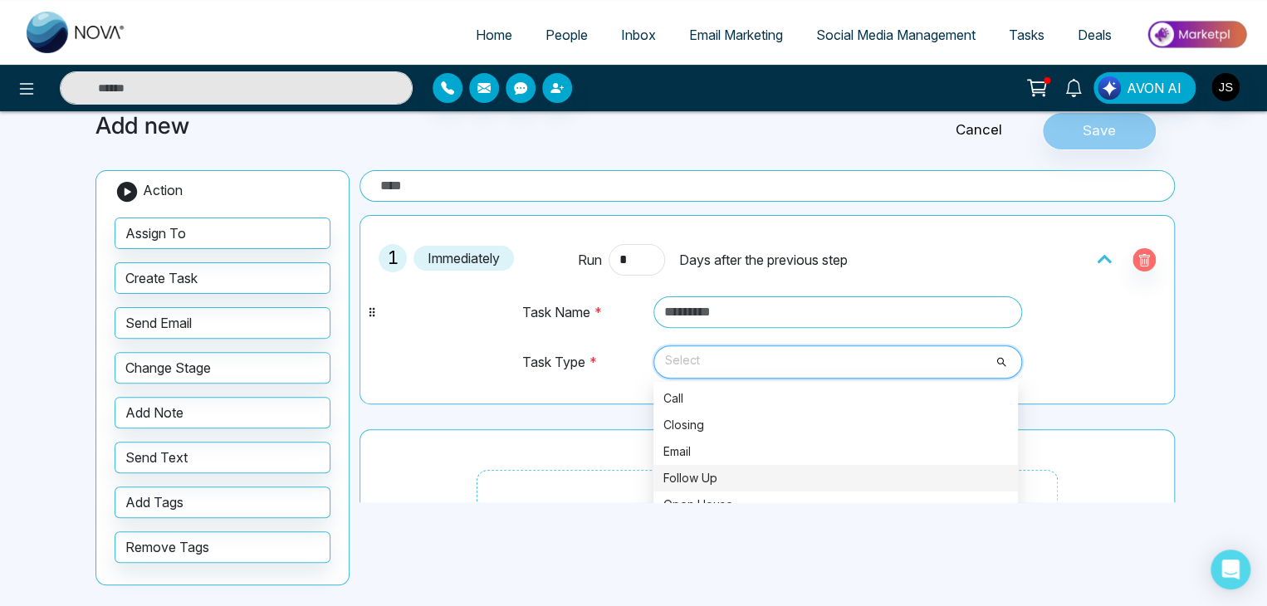
click at [565, 373] on td "Task Type *" at bounding box center [583, 370] width 125 height 51
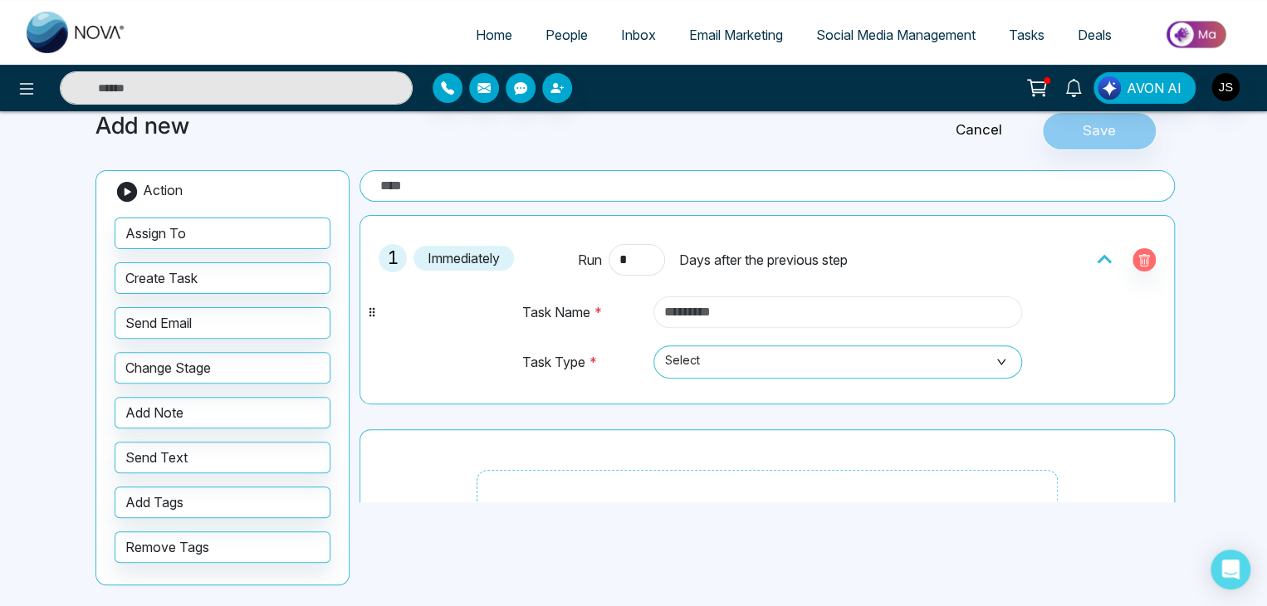
click at [685, 305] on input "text" at bounding box center [837, 312] width 369 height 32
click at [722, 317] on input "text" at bounding box center [837, 312] width 369 height 32
click at [711, 313] on input "text" at bounding box center [837, 312] width 369 height 32
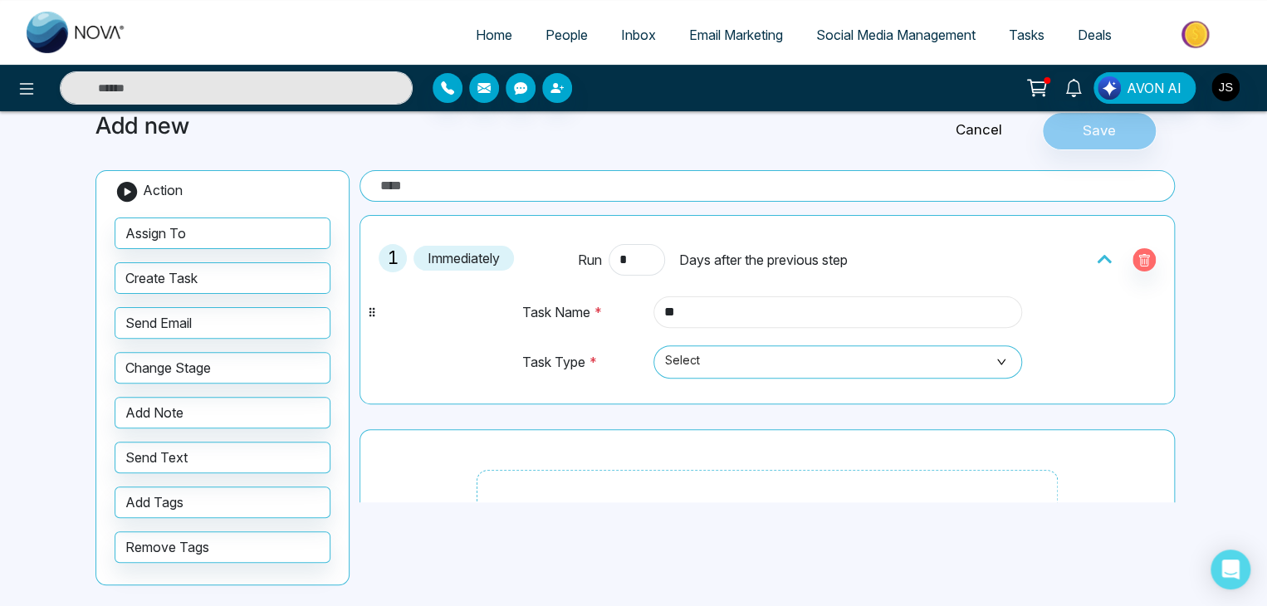
type input "*"
click at [992, 123] on link "Cancel" at bounding box center [979, 131] width 126 height 22
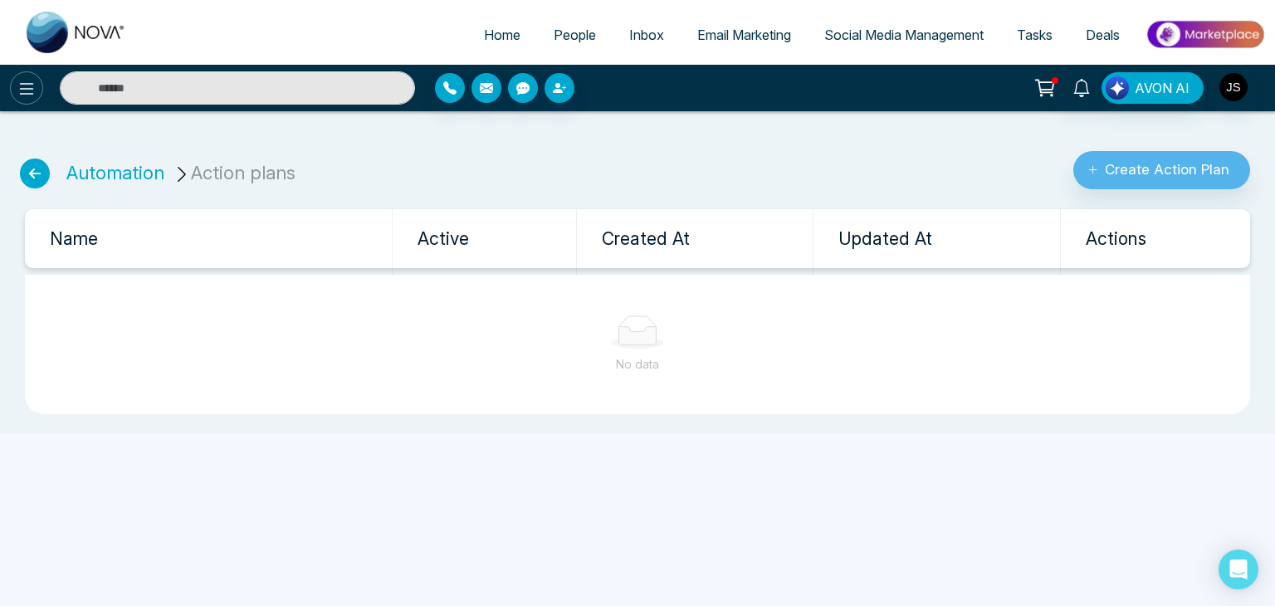
click at [19, 88] on icon at bounding box center [27, 89] width 20 height 20
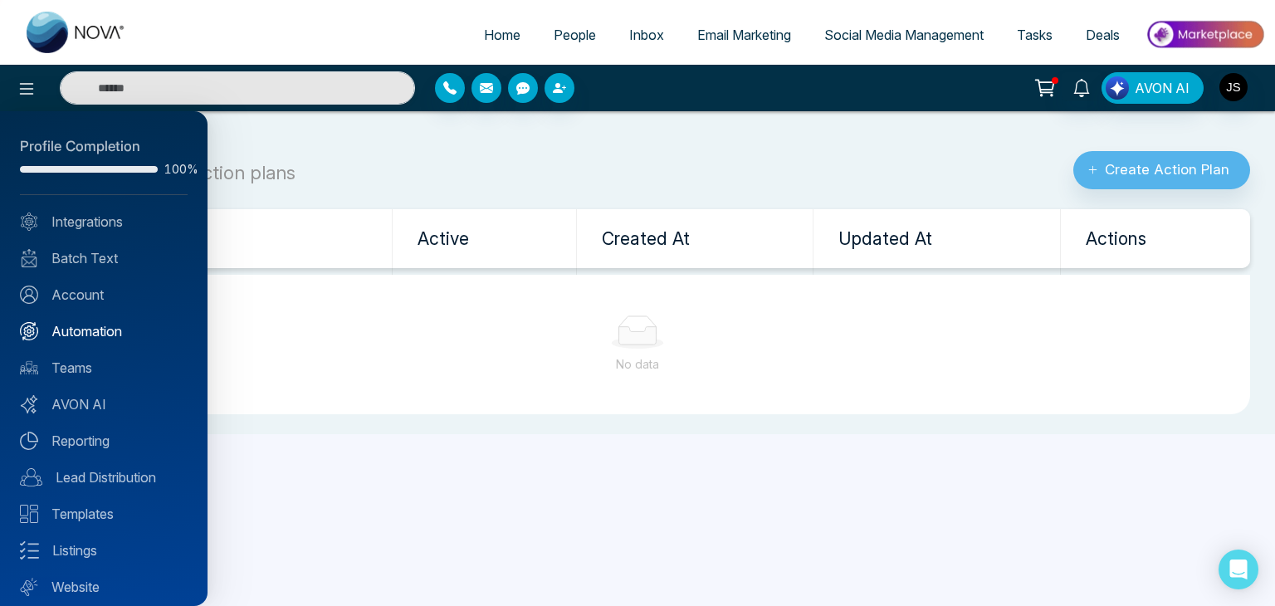
click at [75, 335] on link "Automation" at bounding box center [104, 331] width 168 height 20
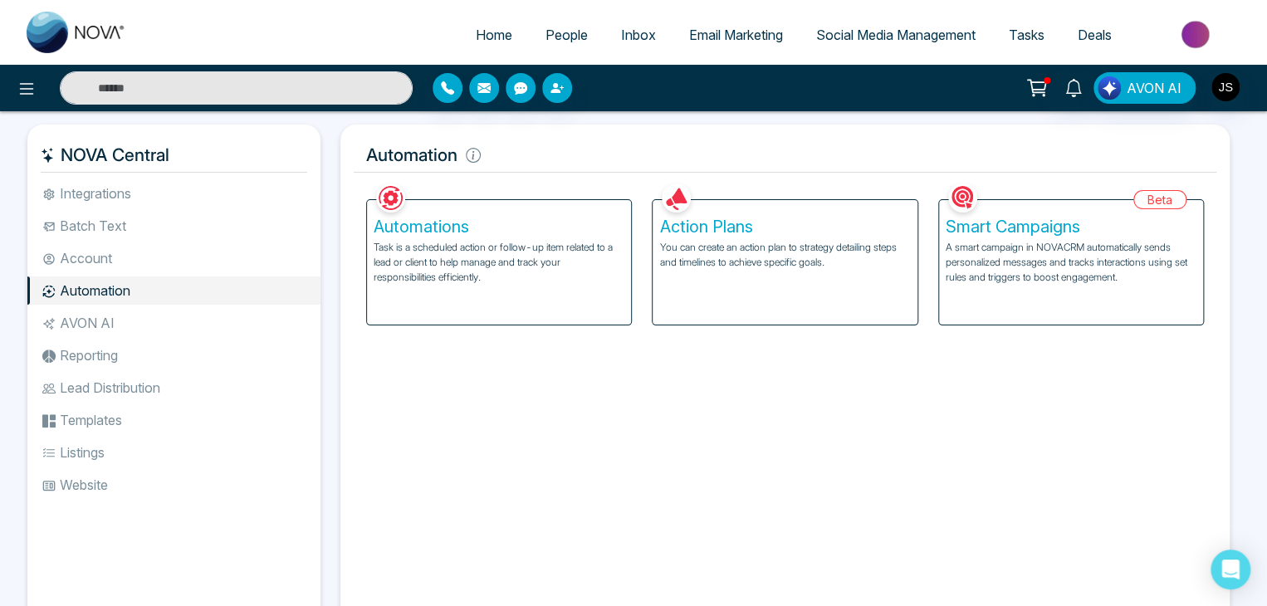
click at [985, 226] on h5 "Smart Campaigns" at bounding box center [1071, 227] width 251 height 20
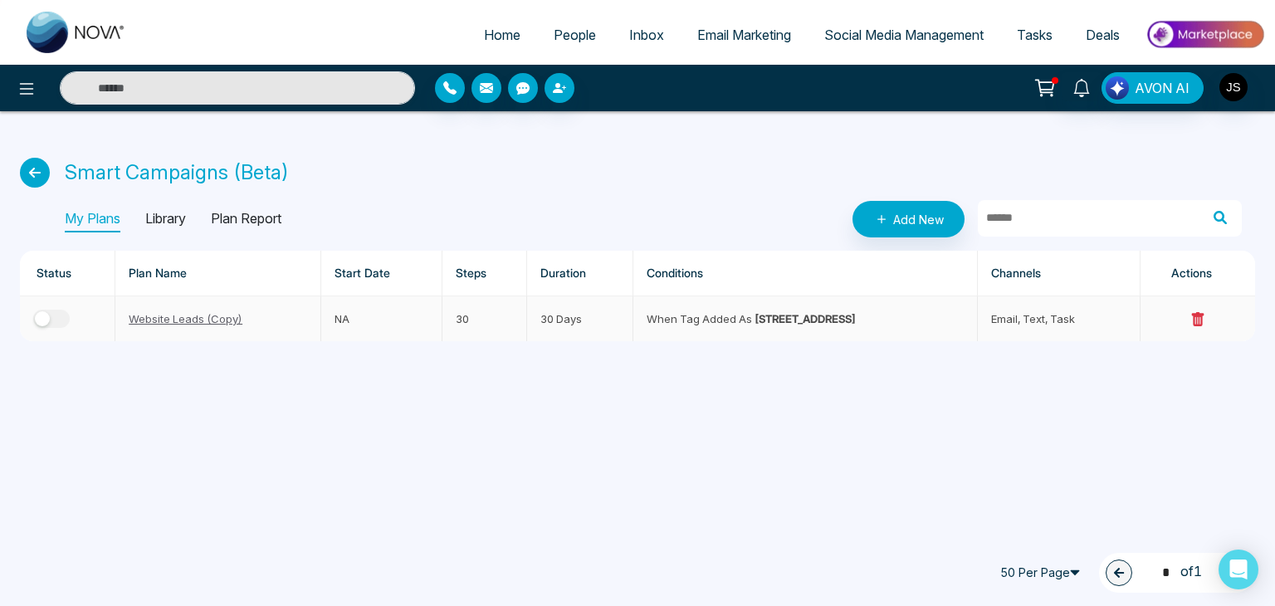
click at [180, 323] on link "Website Leads (Copy)" at bounding box center [186, 318] width 114 height 13
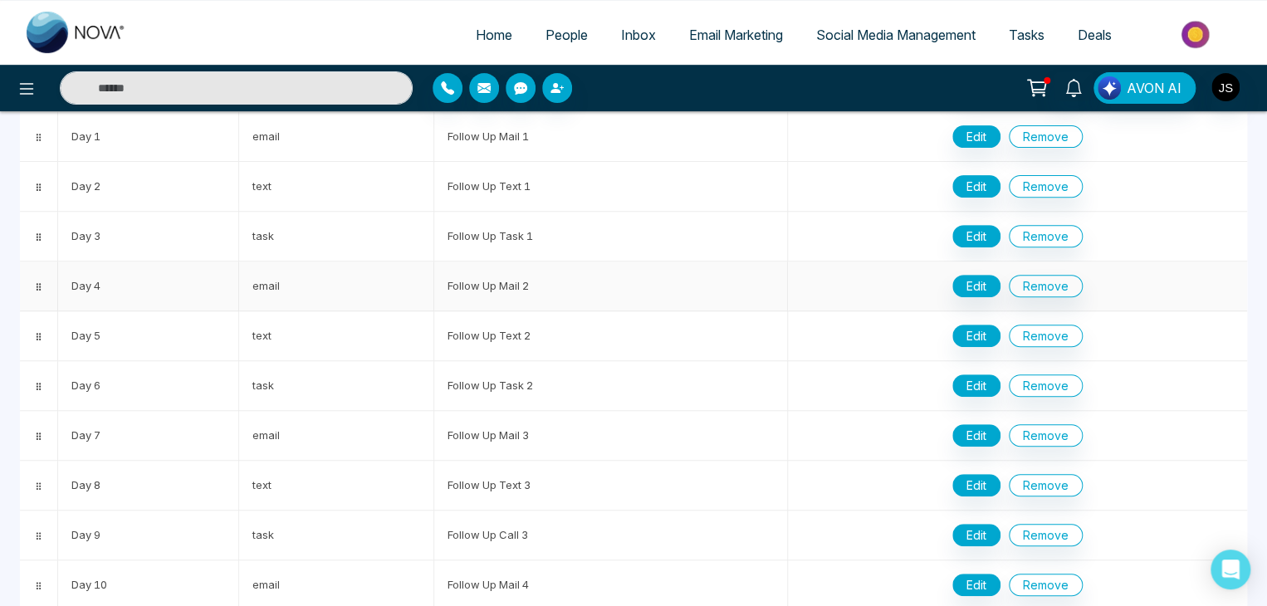
scroll to position [249, 0]
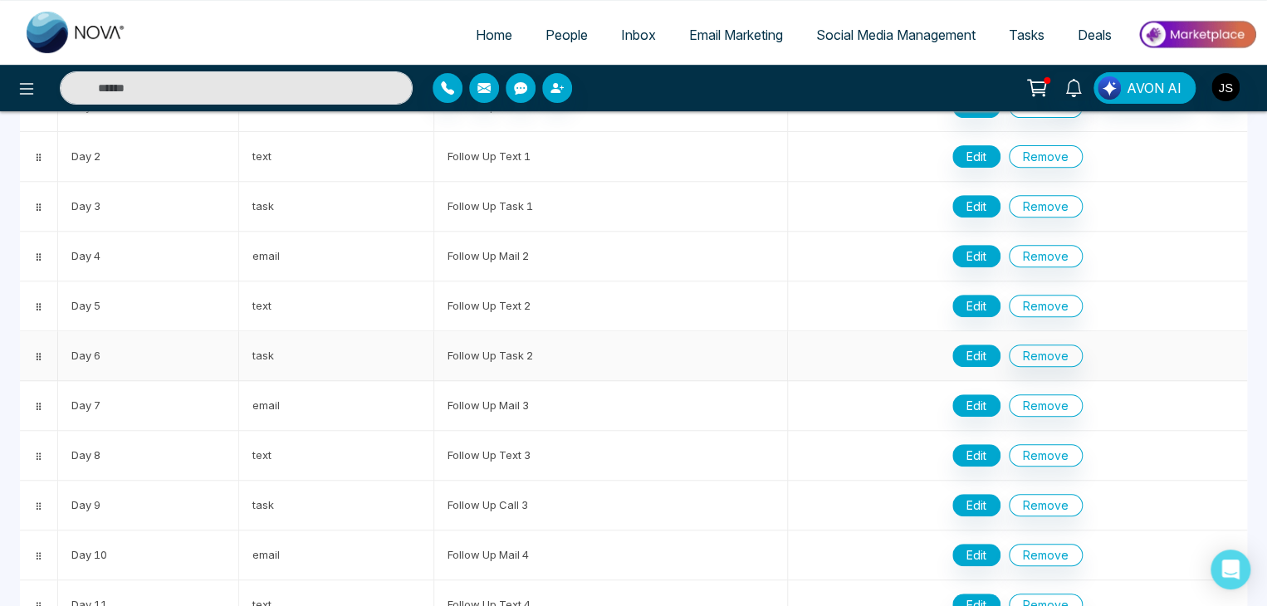
click at [983, 345] on button "Edit" at bounding box center [976, 356] width 48 height 22
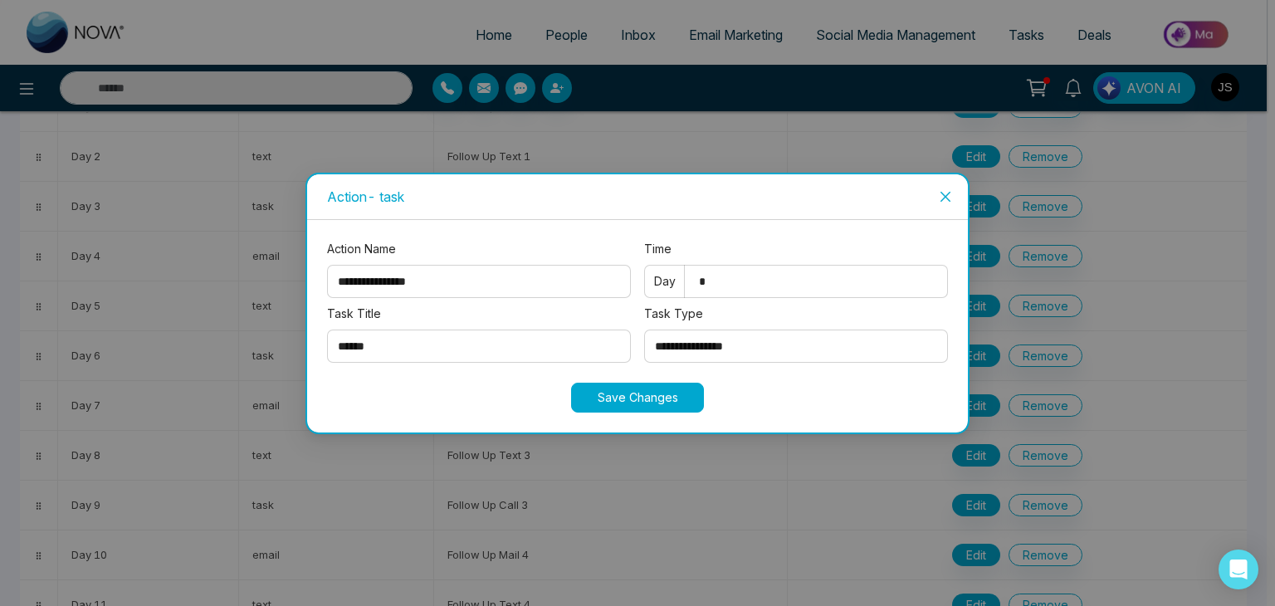
click at [681, 341] on select "**********" at bounding box center [796, 346] width 304 height 33
select select "*********"
click at [644, 330] on select "**********" at bounding box center [796, 346] width 304 height 33
click at [942, 196] on icon "close" at bounding box center [945, 196] width 13 height 13
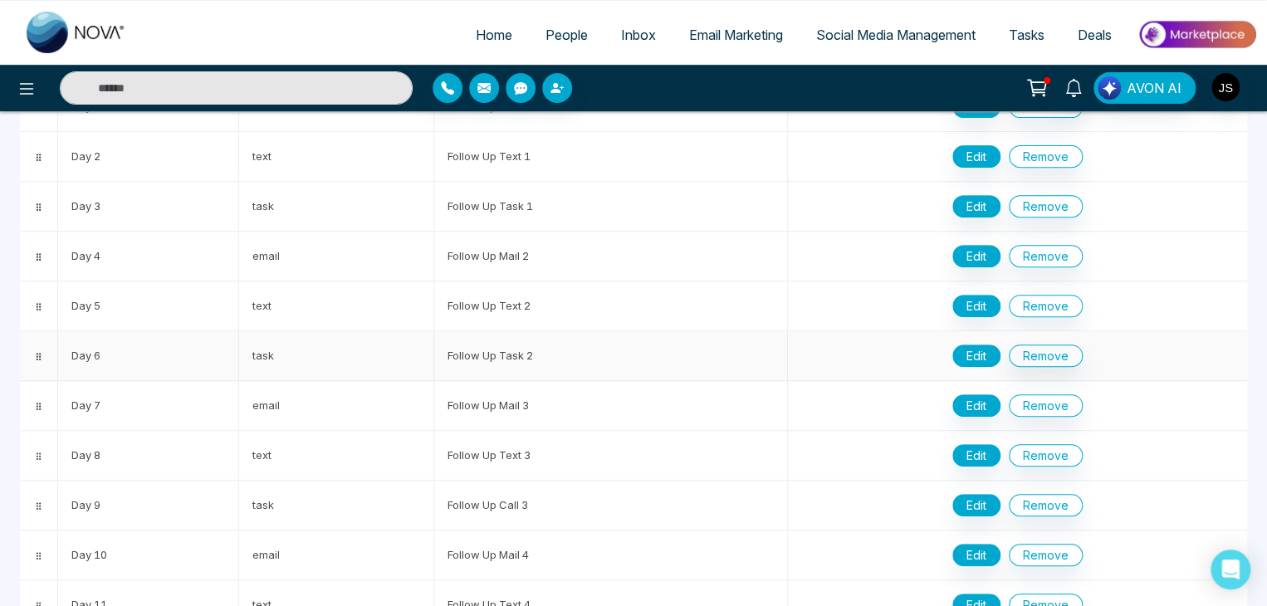
click at [987, 356] on button "Edit" at bounding box center [976, 356] width 48 height 22
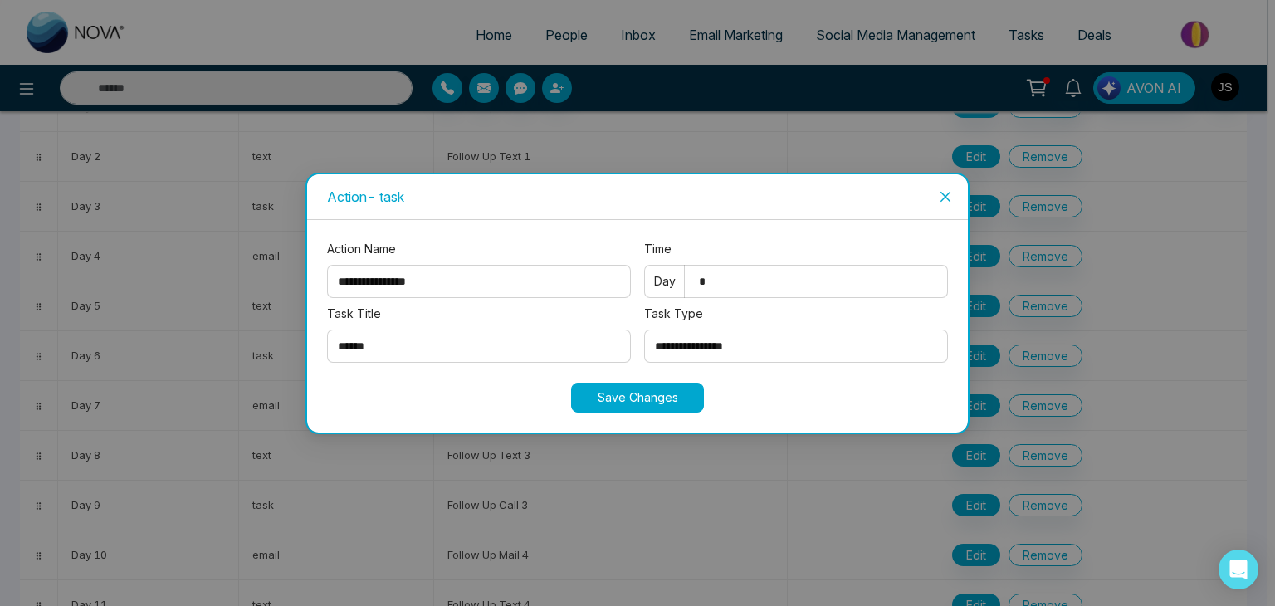
click at [775, 350] on select "**********" at bounding box center [796, 346] width 304 height 33
select select "**********"
click at [644, 330] on select "**********" at bounding box center [796, 346] width 304 height 33
click at [947, 198] on icon "close" at bounding box center [945, 196] width 13 height 13
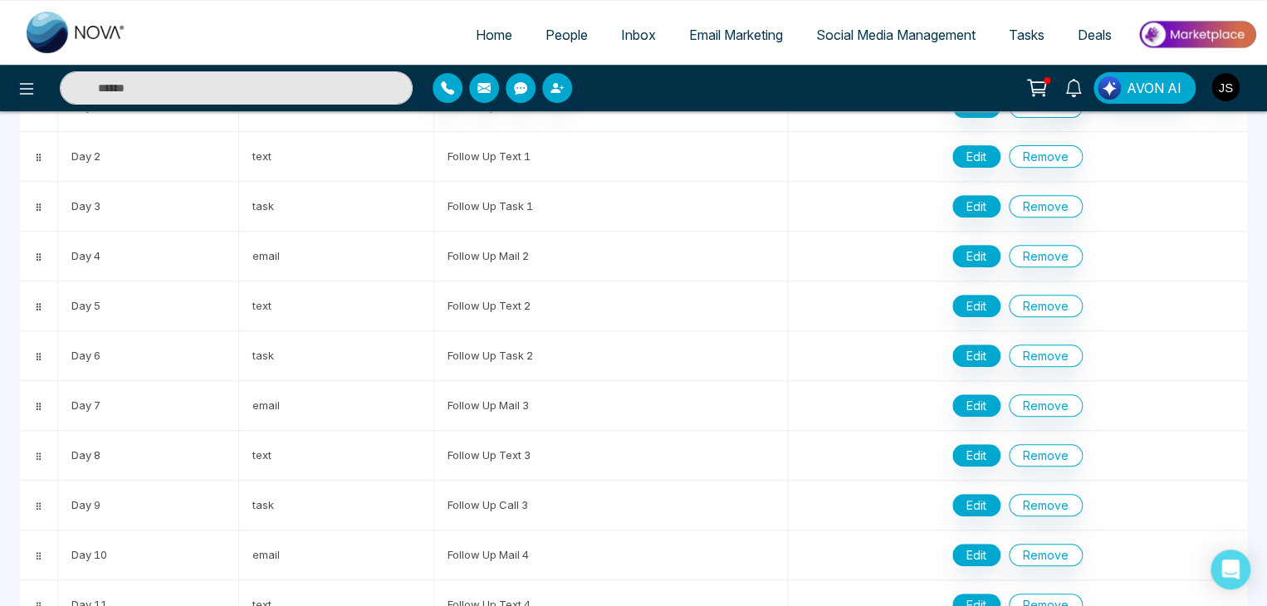
click at [476, 31] on span "Home" at bounding box center [494, 35] width 37 height 17
select select "*"
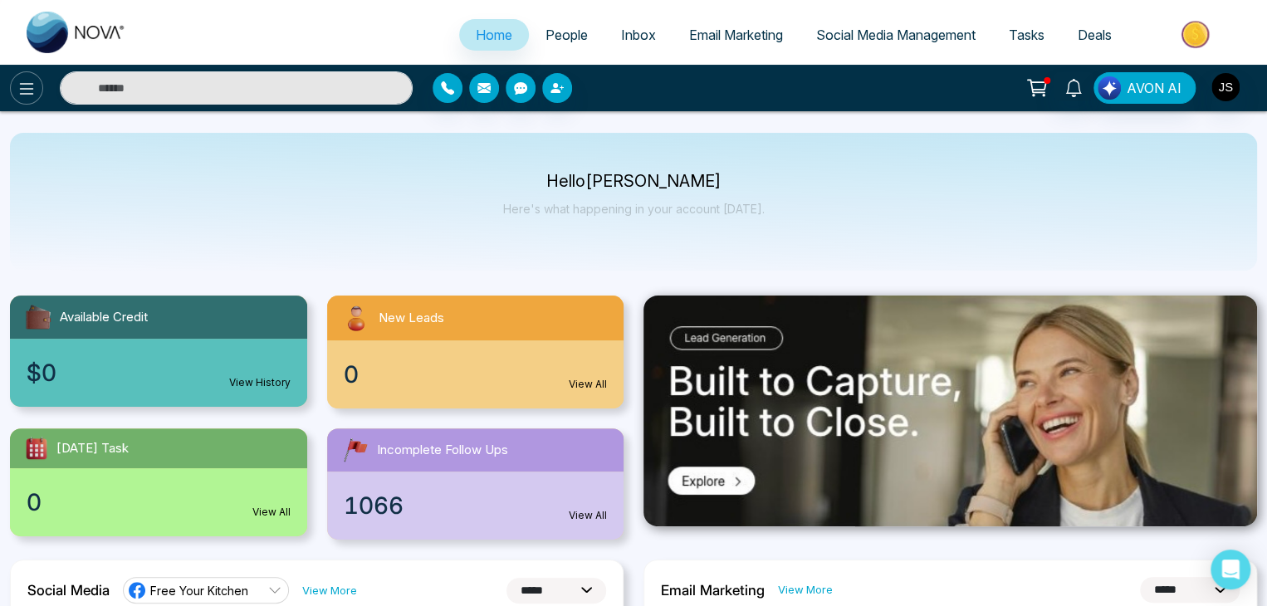
click at [30, 89] on icon at bounding box center [27, 89] width 20 height 20
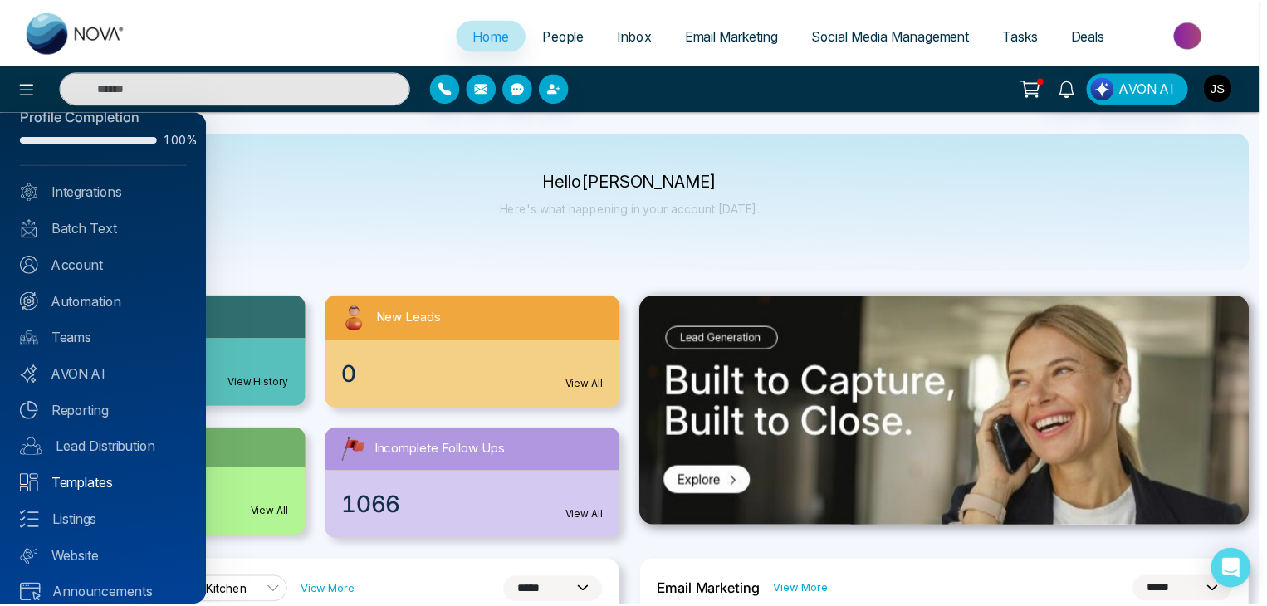
scroll to position [46, 0]
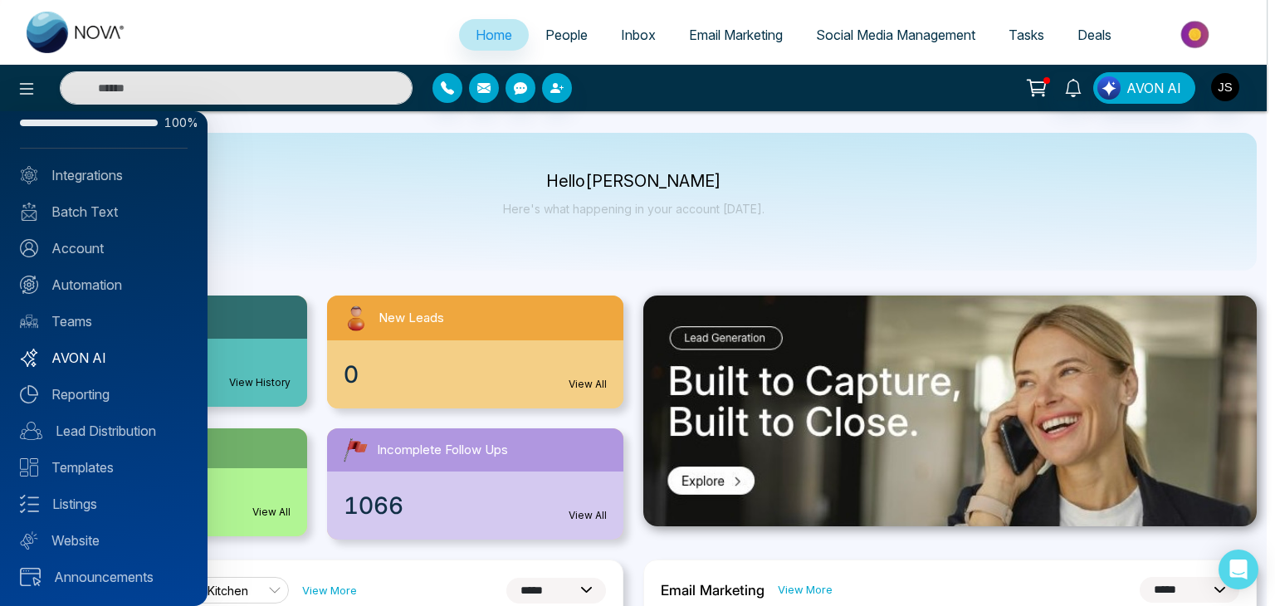
click at [77, 364] on link "AVON AI" at bounding box center [104, 358] width 168 height 20
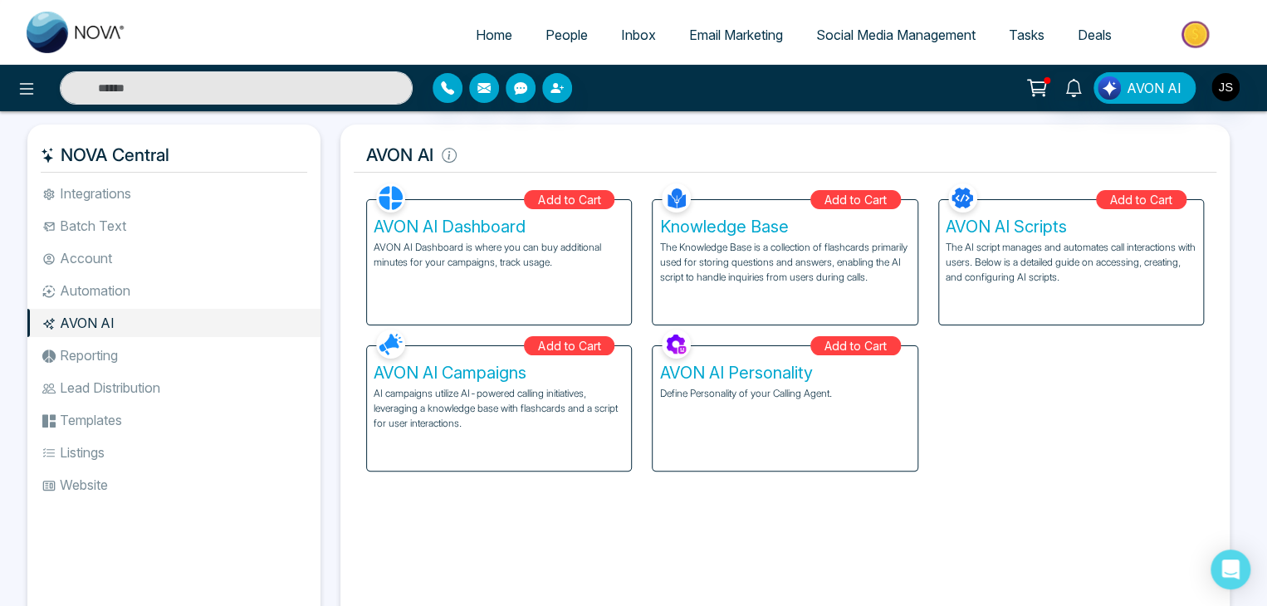
click at [72, 452] on li "Listings" at bounding box center [173, 452] width 293 height 28
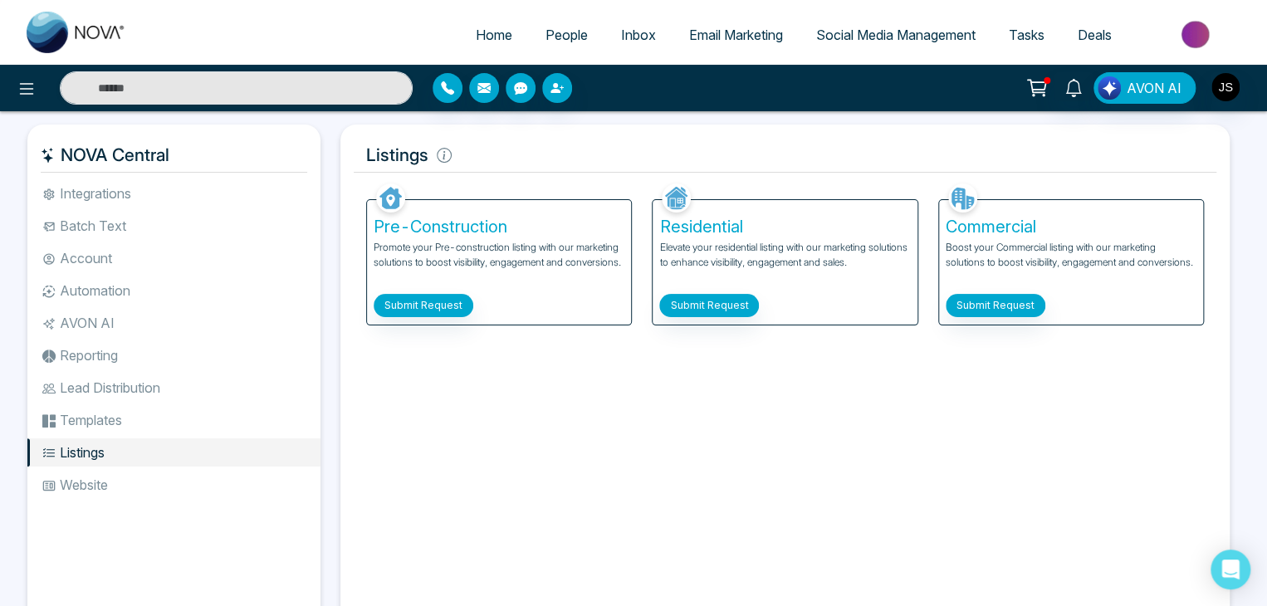
click at [731, 35] on span "Email Marketing" at bounding box center [736, 35] width 94 height 17
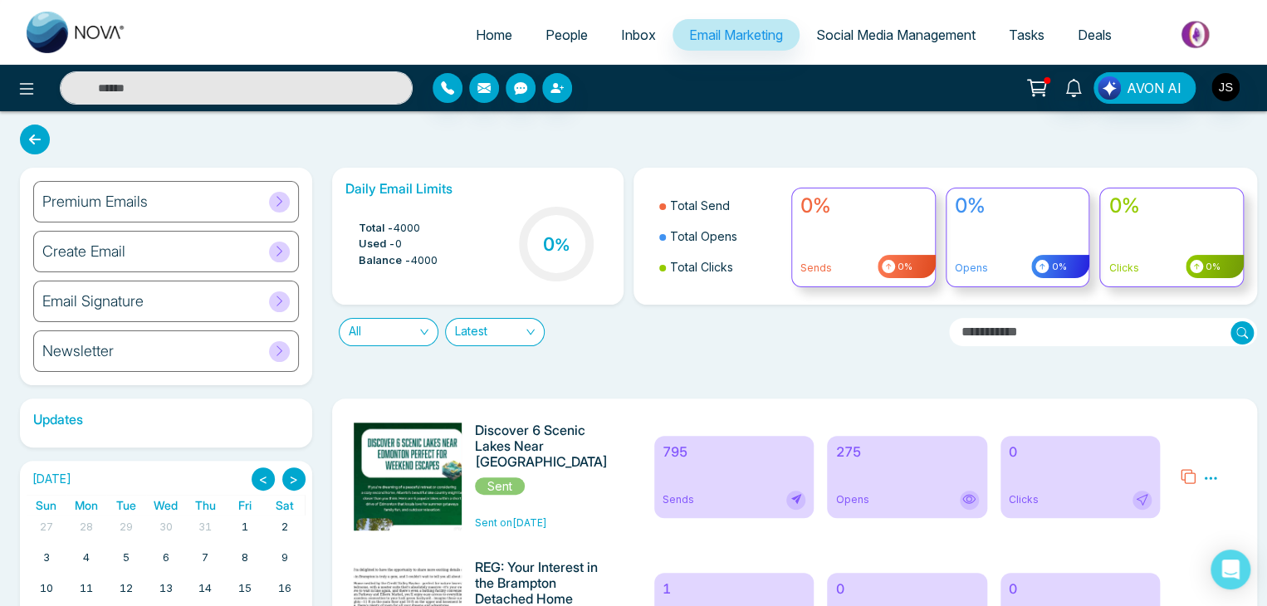
click at [130, 249] on div "Create Email" at bounding box center [166, 252] width 266 height 42
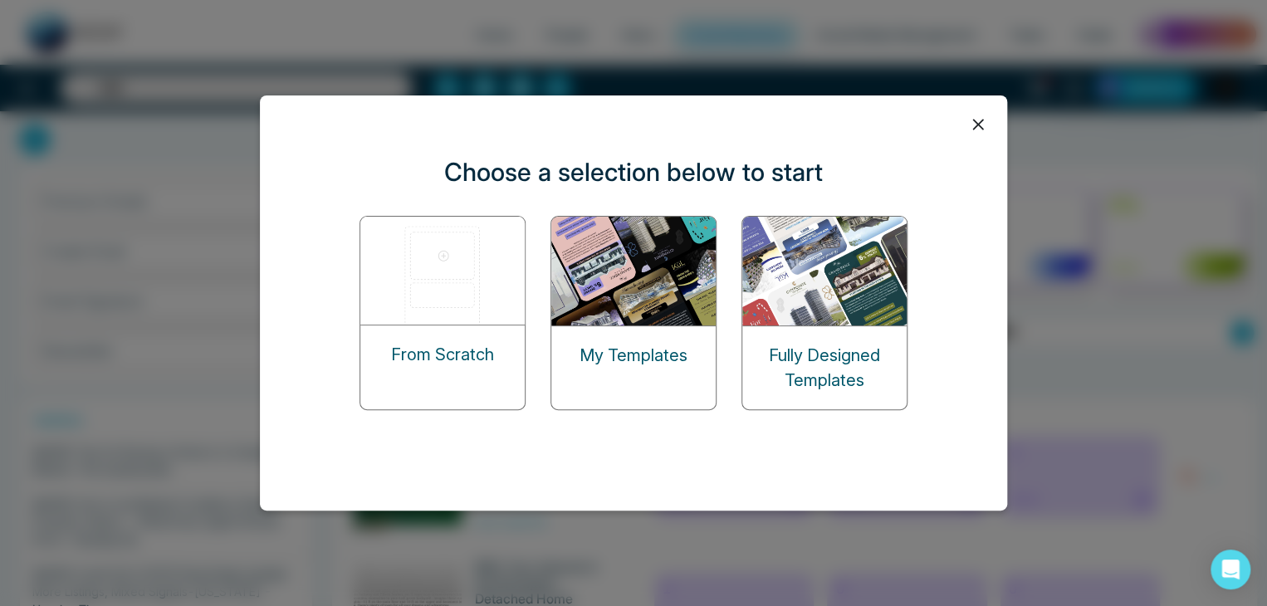
click at [628, 346] on p "My Templates" at bounding box center [634, 355] width 108 height 25
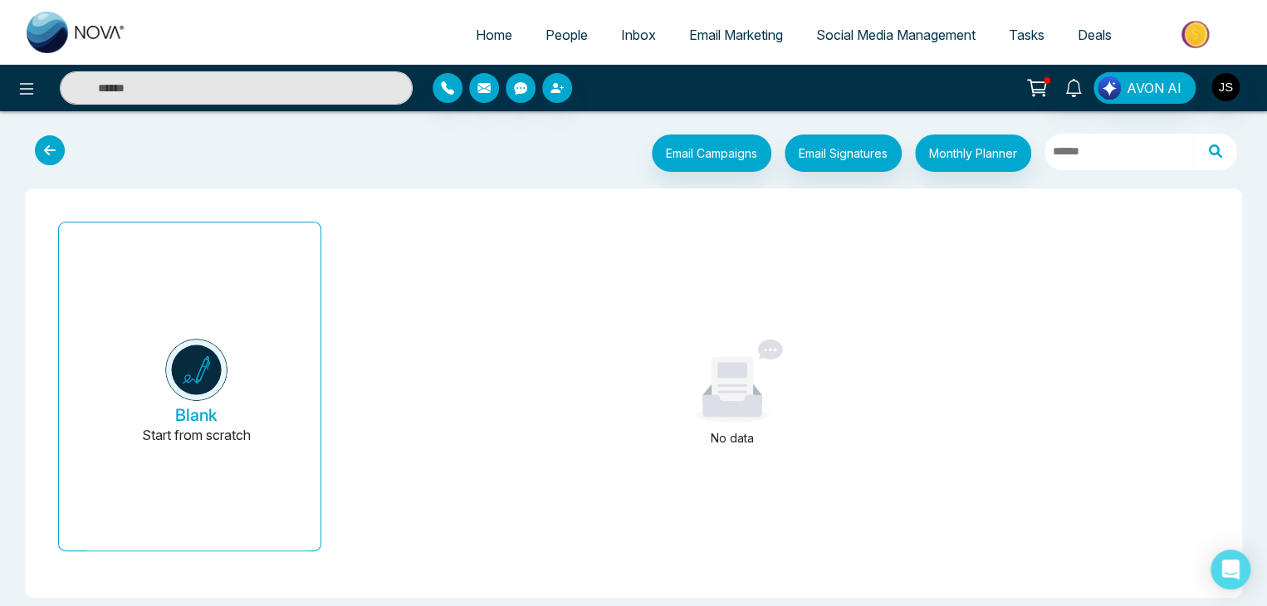
click at [903, 41] on span "Social Media Management" at bounding box center [895, 35] width 159 height 17
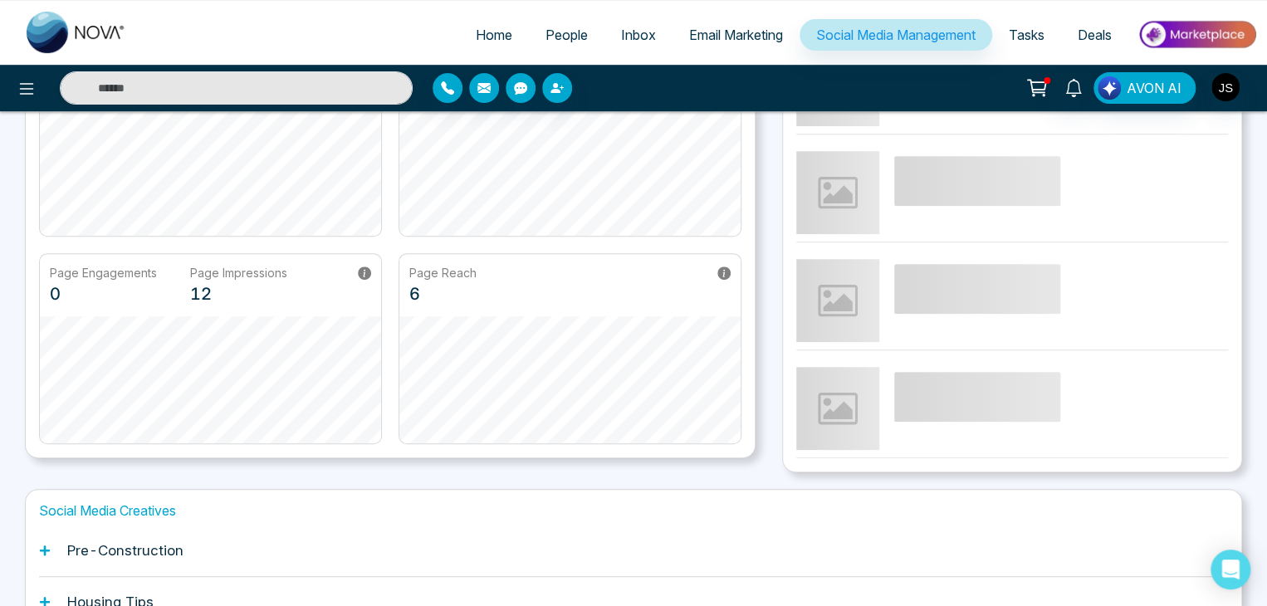
scroll to position [465, 0]
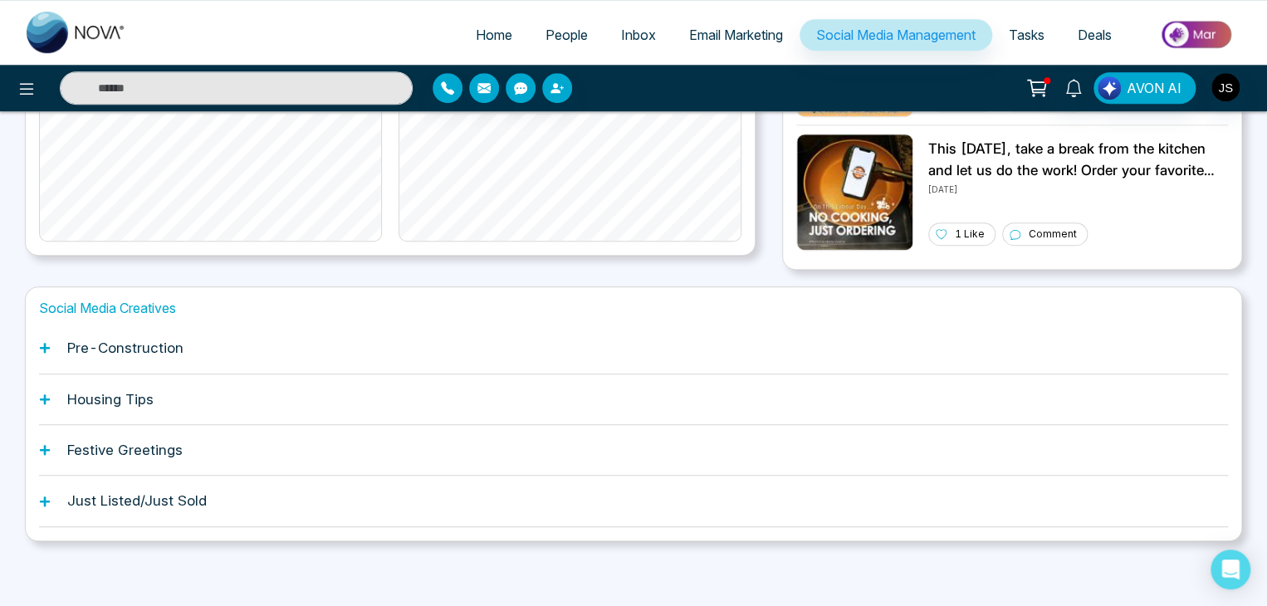
click at [119, 501] on h1 "Just Listed/Just Sold" at bounding box center [136, 500] width 139 height 17
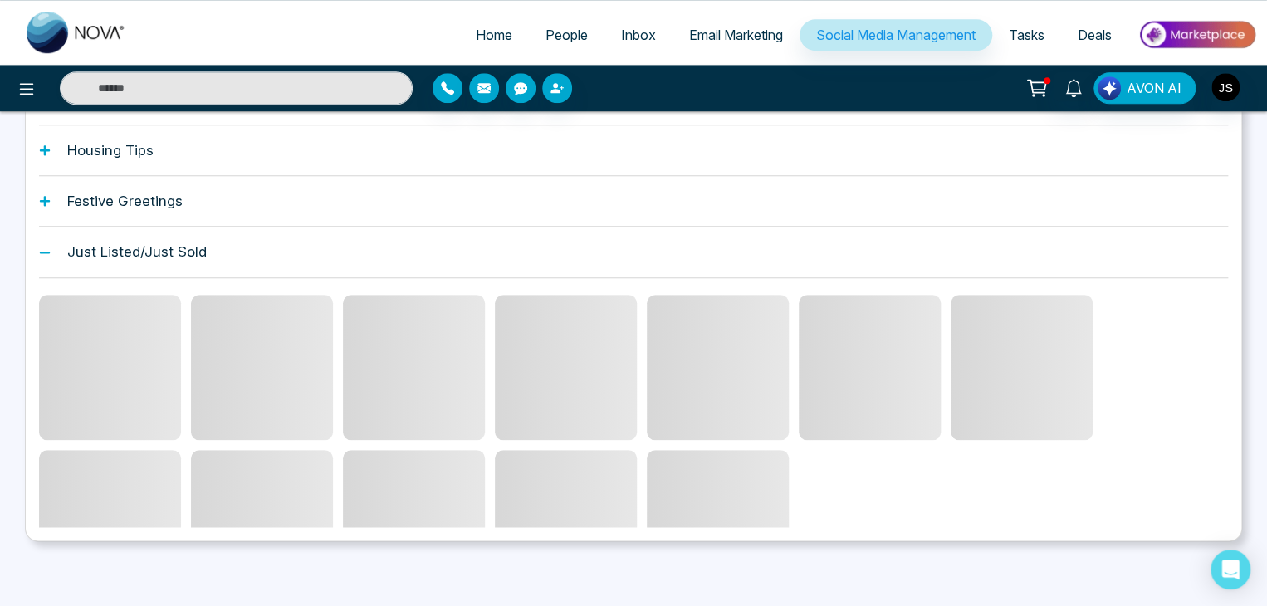
scroll to position [644, 0]
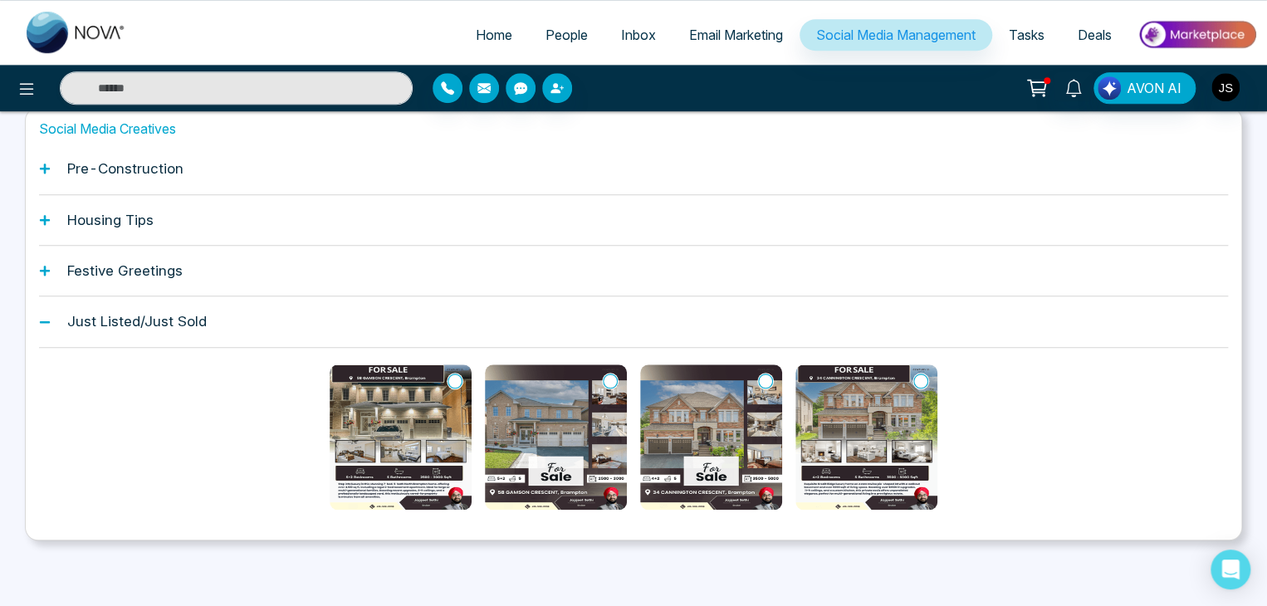
click at [711, 415] on img at bounding box center [711, 436] width 142 height 145
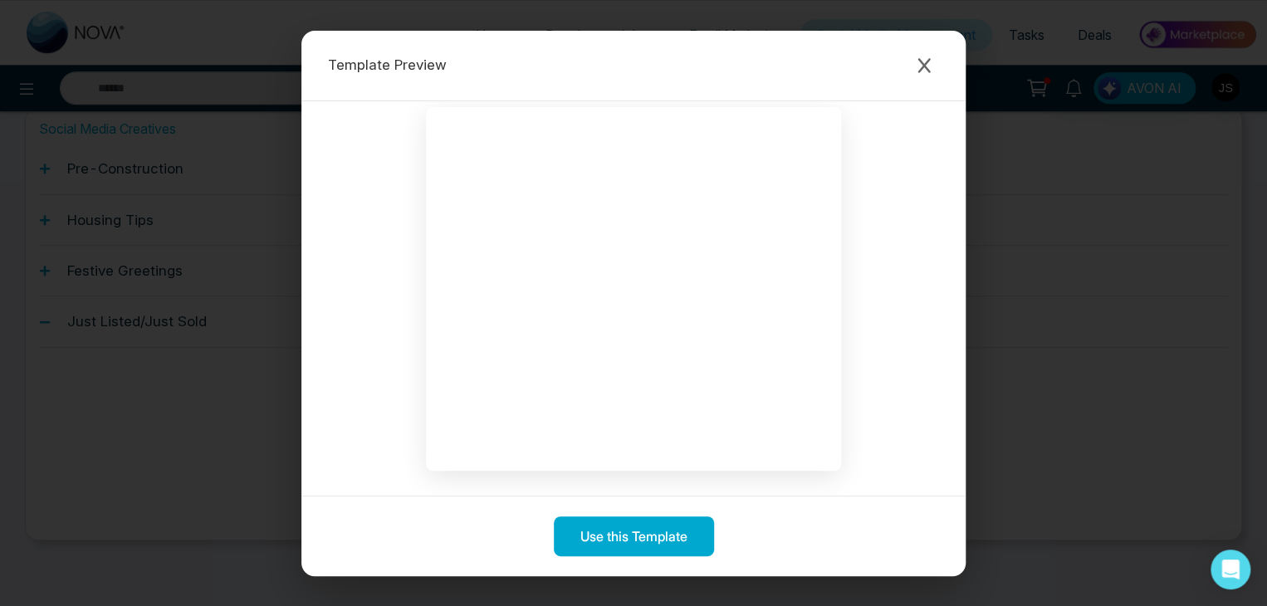
scroll to position [11, 0]
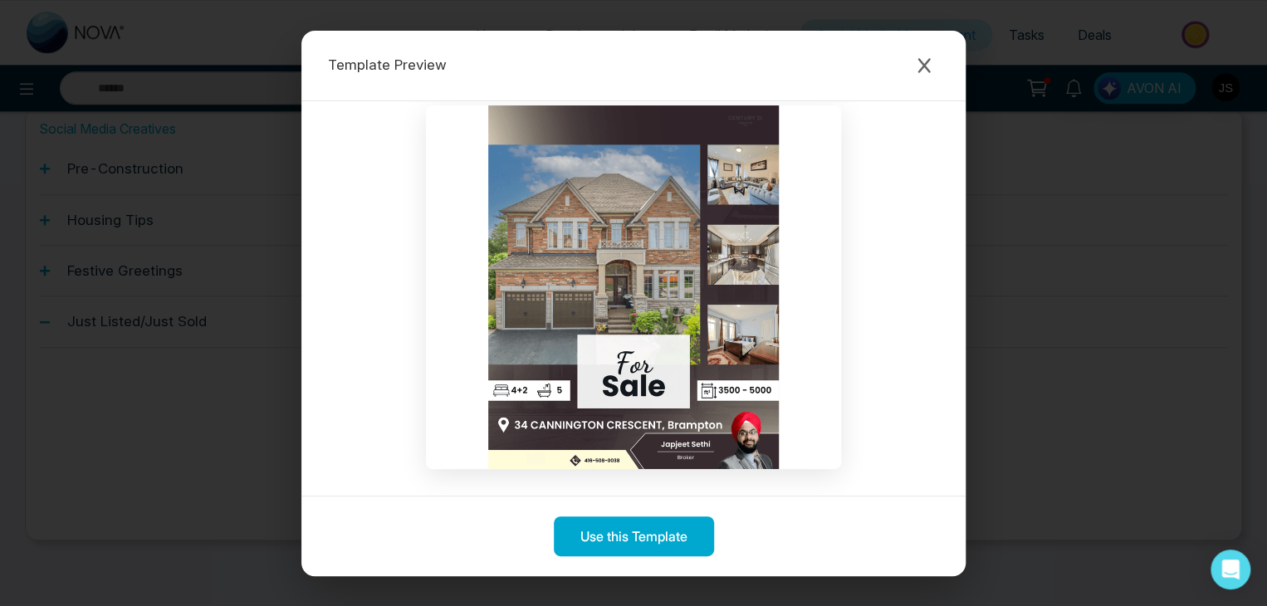
click at [677, 296] on img at bounding box center [633, 287] width 415 height 364
click at [642, 329] on img at bounding box center [633, 287] width 415 height 364
click at [619, 359] on img at bounding box center [633, 287] width 415 height 364
click at [926, 65] on icon "Close modal" at bounding box center [924, 65] width 17 height 17
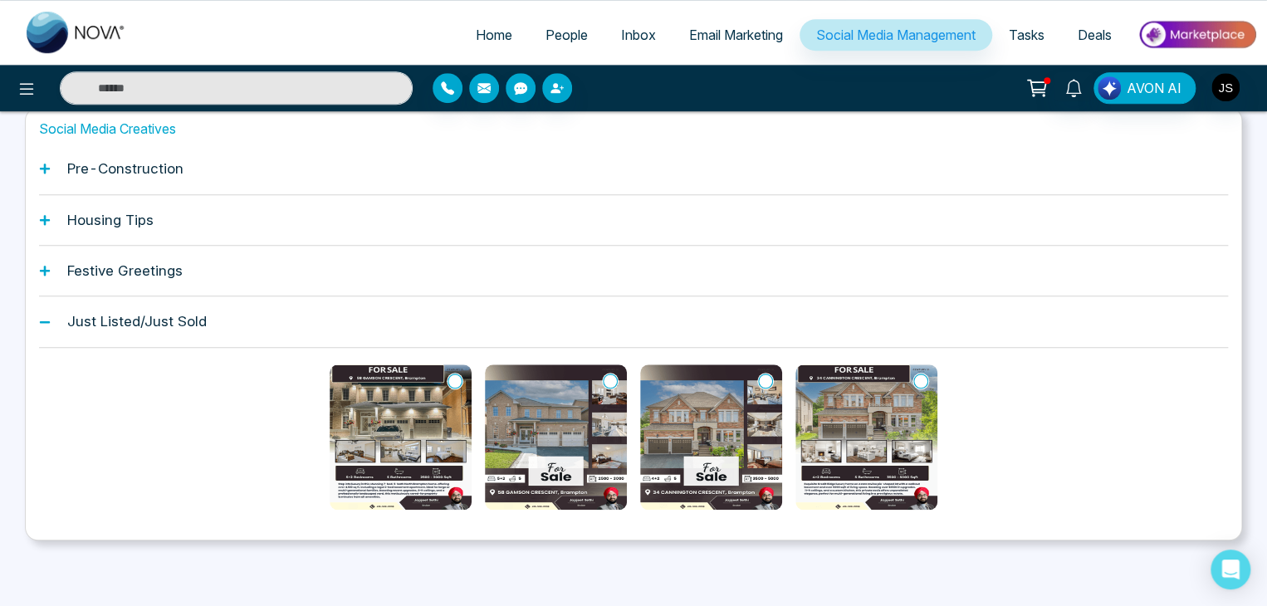
click at [389, 423] on img at bounding box center [401, 436] width 142 height 145
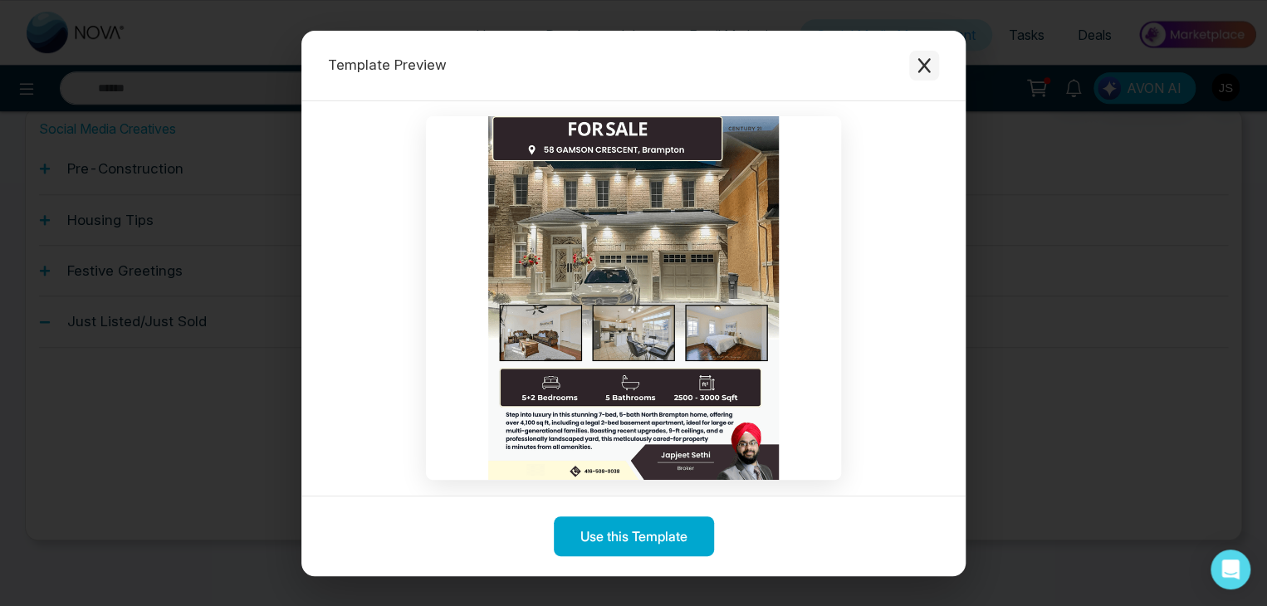
click at [927, 69] on icon "Close modal" at bounding box center [923, 65] width 12 height 15
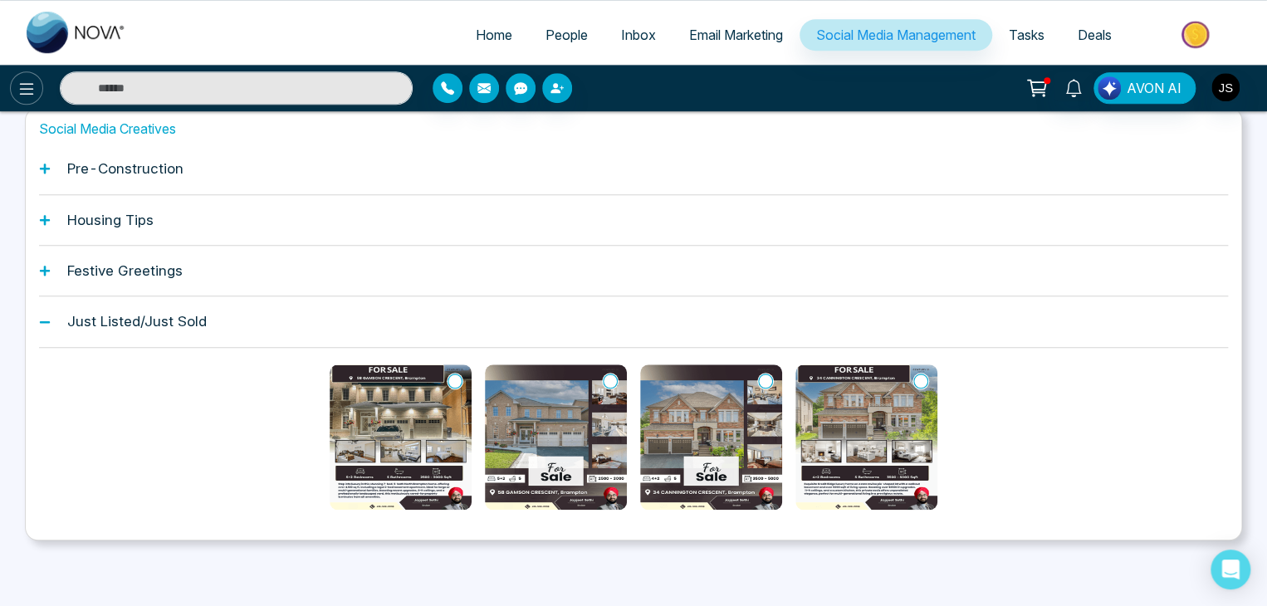
click at [31, 94] on icon at bounding box center [27, 89] width 20 height 20
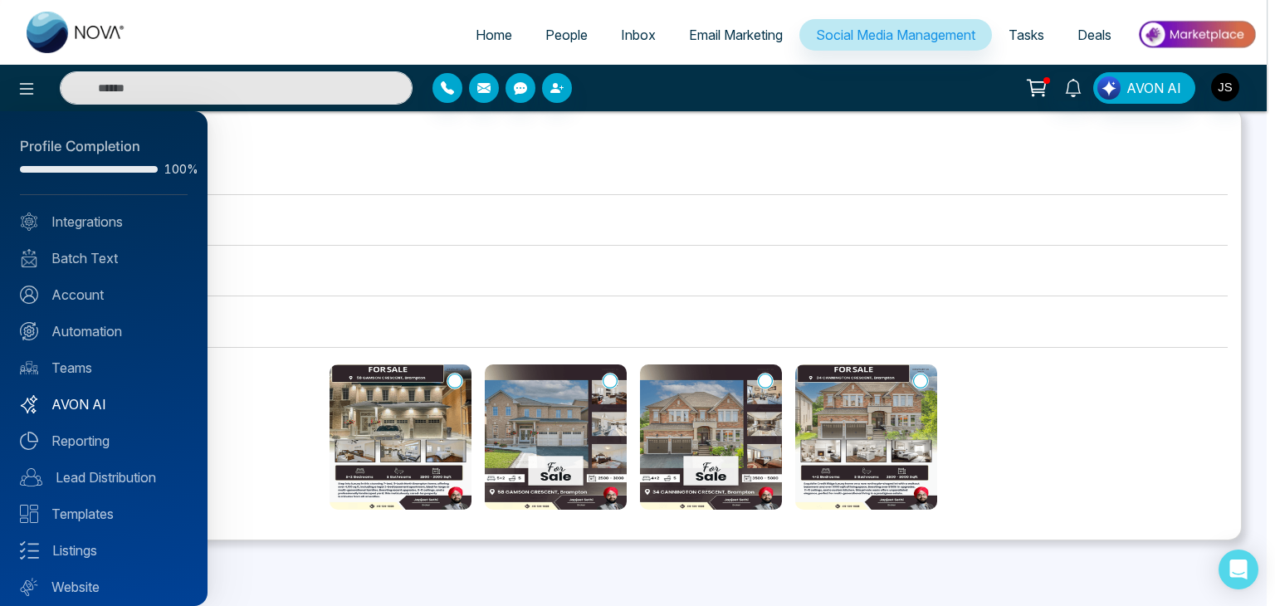
click at [93, 403] on link "AVON AI" at bounding box center [104, 404] width 168 height 20
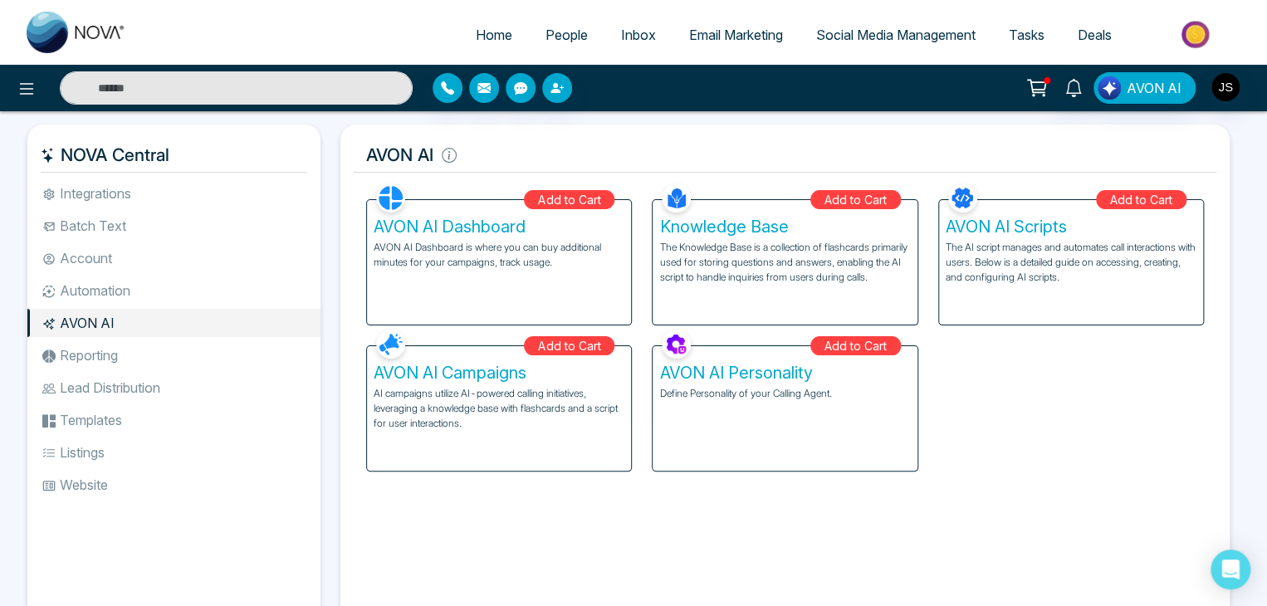
click at [92, 316] on li "AVON AI" at bounding box center [173, 323] width 293 height 28
click at [94, 290] on li "Automation" at bounding box center [173, 290] width 293 height 28
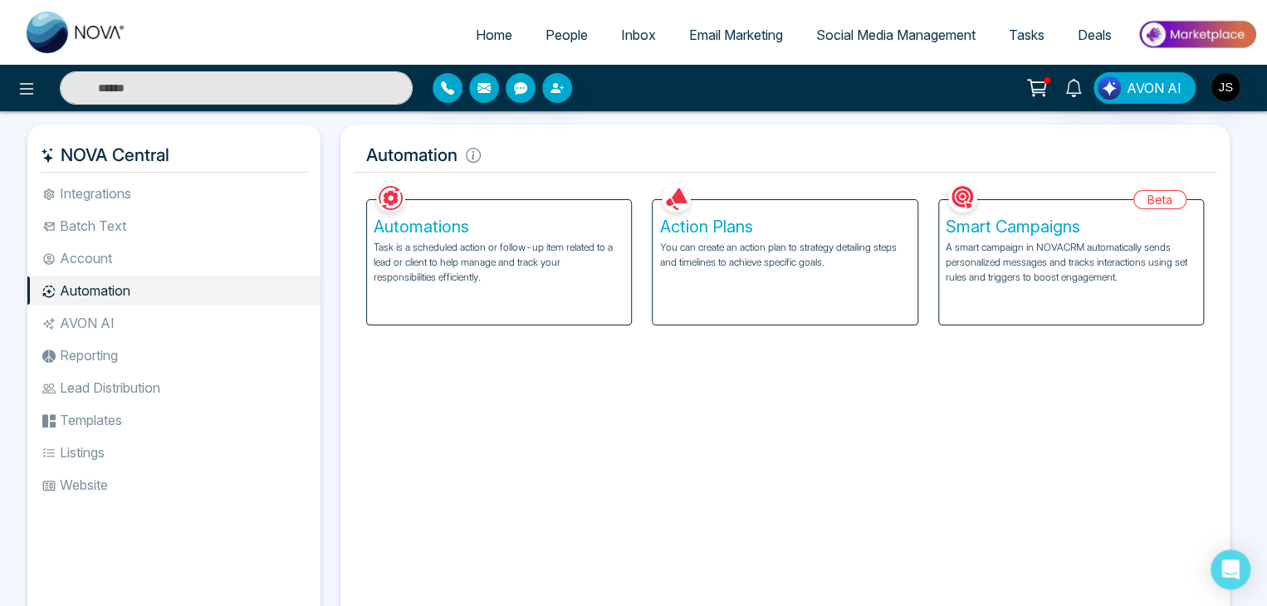
click at [981, 223] on h5 "Smart Campaigns" at bounding box center [1071, 227] width 251 height 20
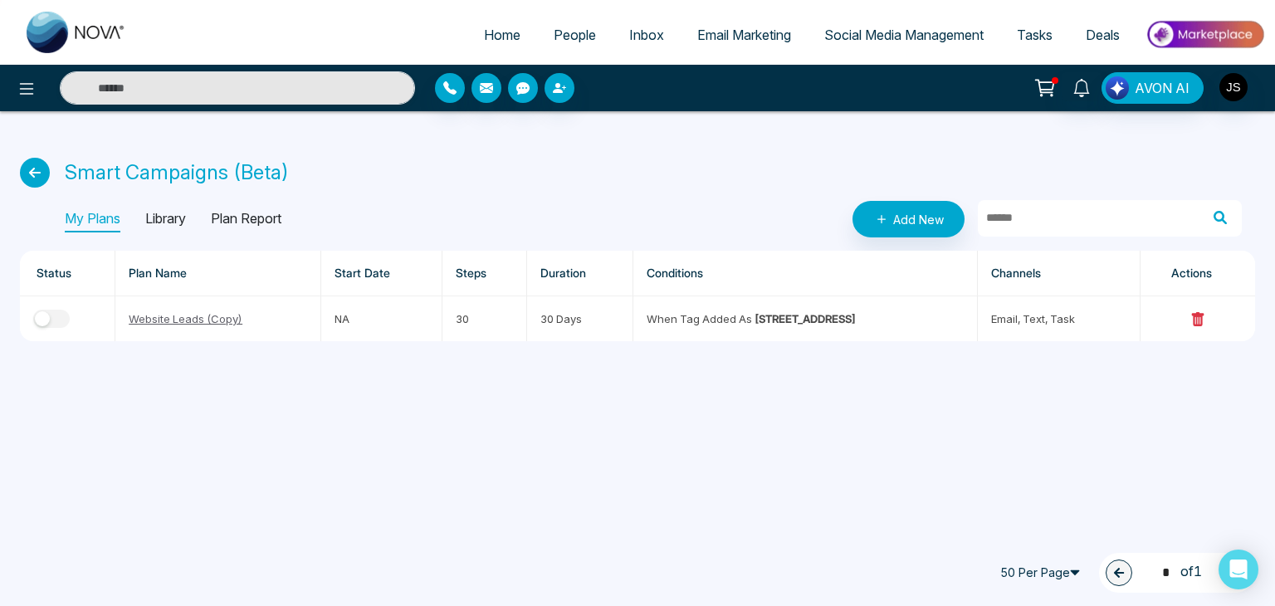
click at [872, 40] on span "Social Media Management" at bounding box center [903, 35] width 159 height 17
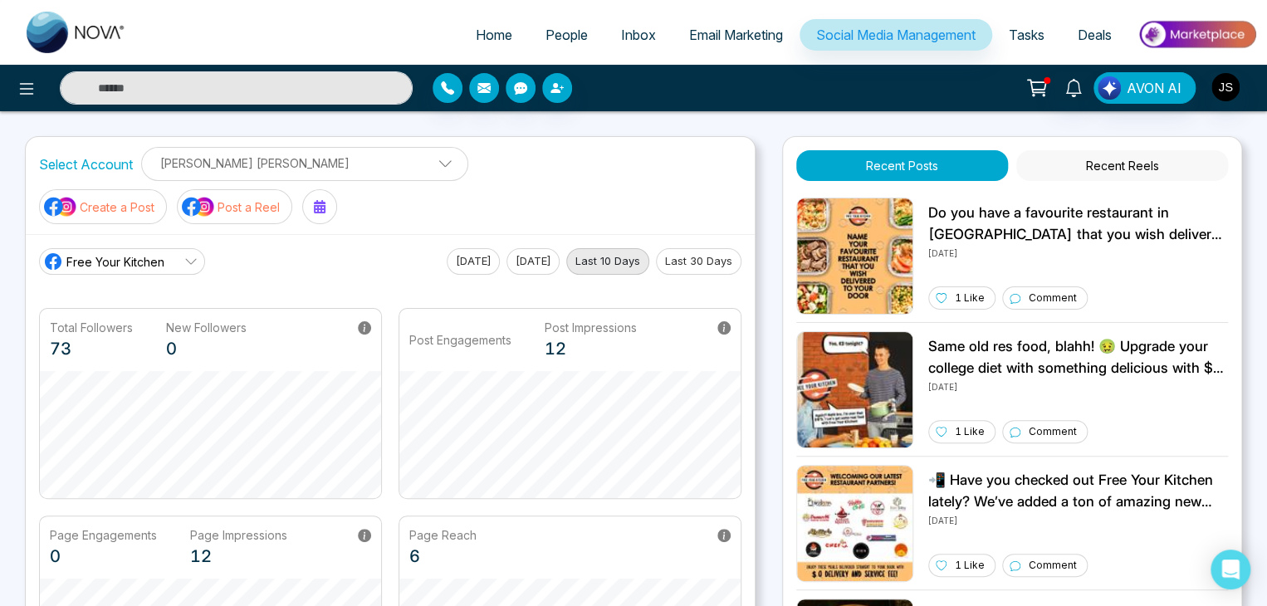
click at [280, 198] on p "Post a Reel" at bounding box center [249, 206] width 62 height 17
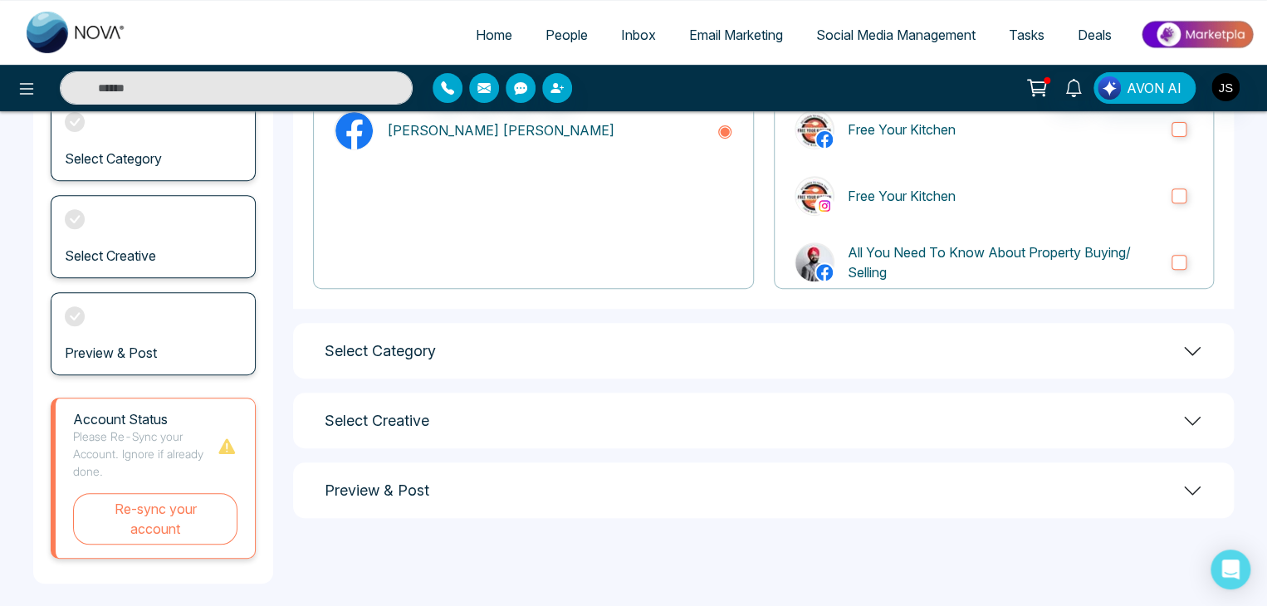
scroll to position [232, 0]
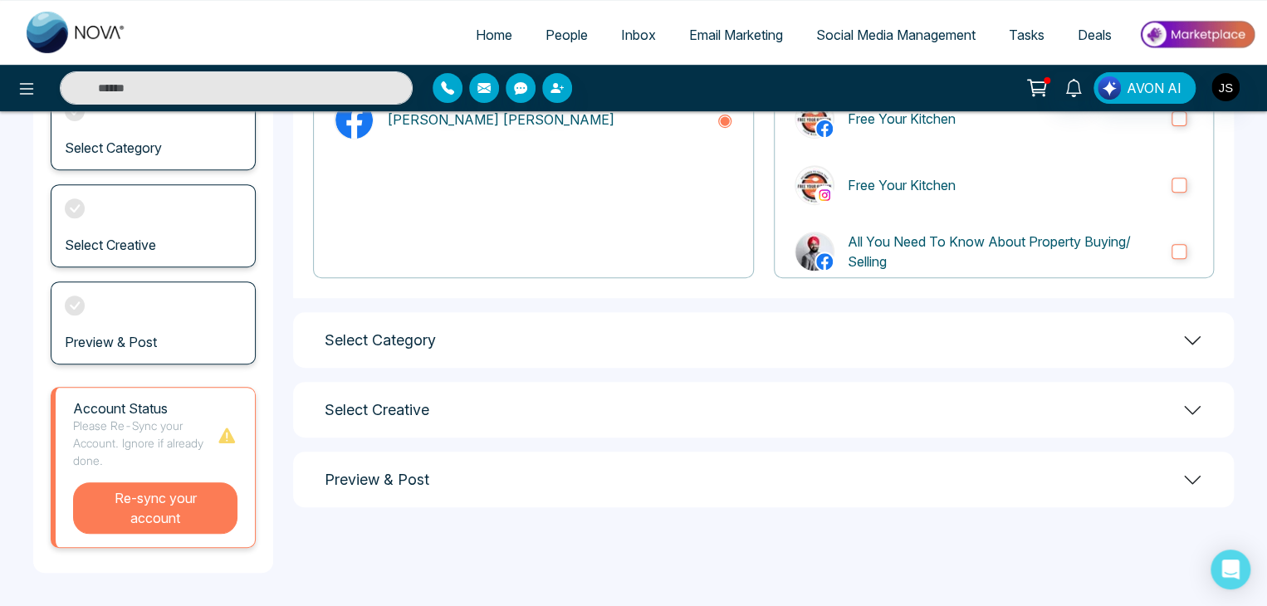
click at [161, 492] on button "Re-sync your account" at bounding box center [155, 507] width 164 height 51
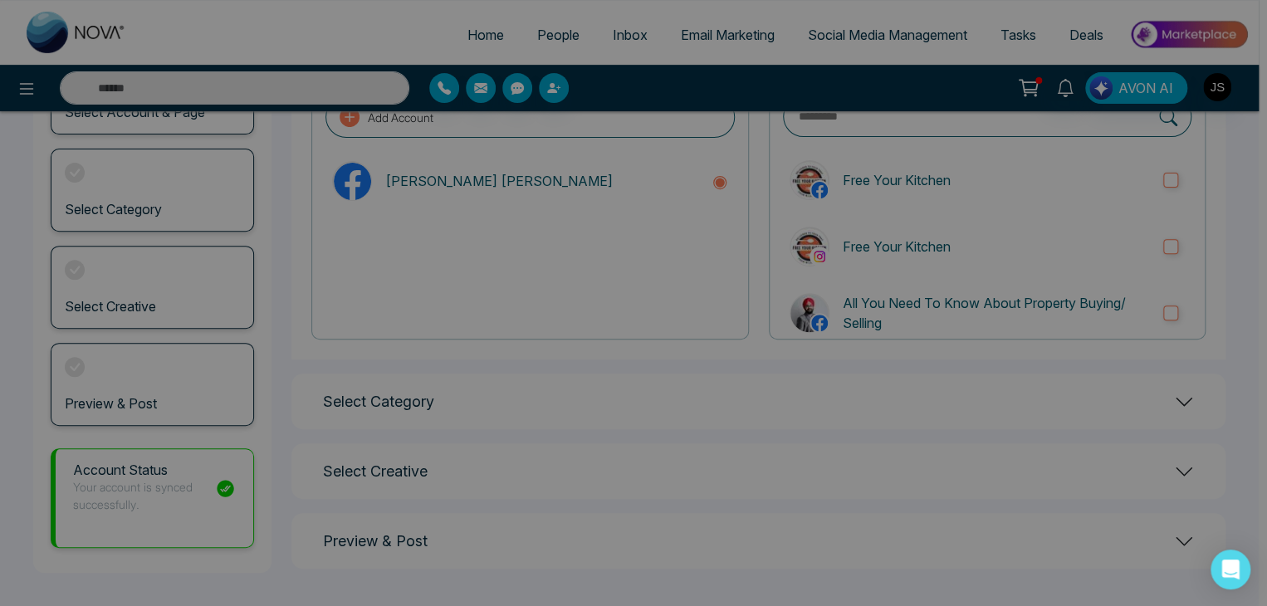
scroll to position [171, 0]
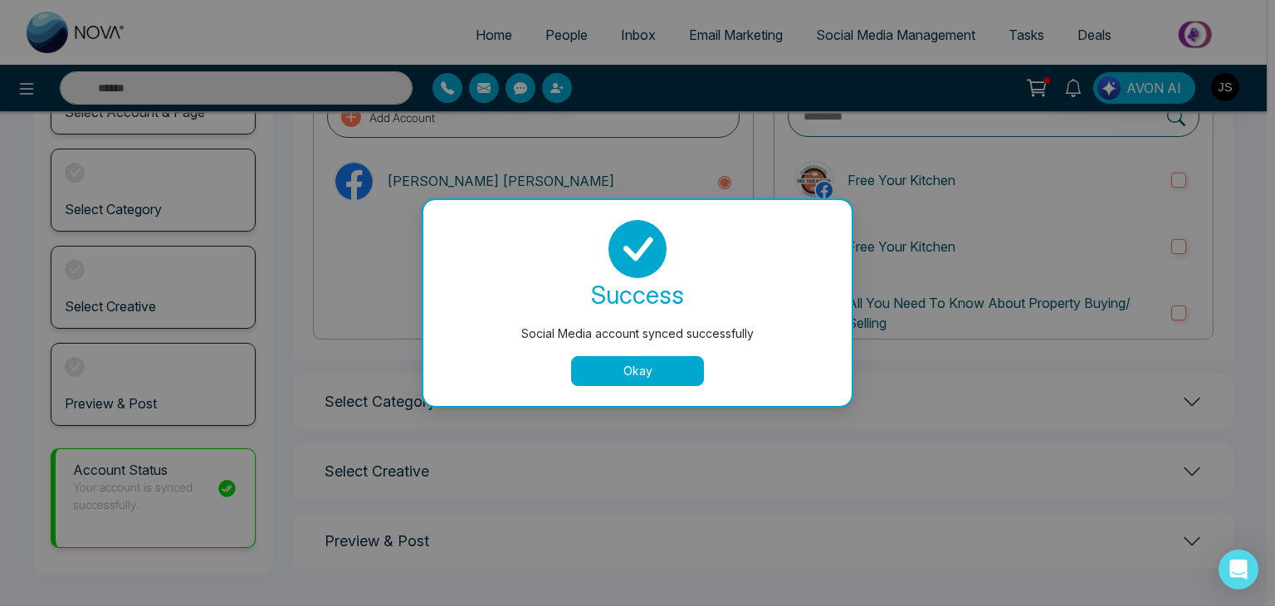
click at [604, 370] on button "Okay" at bounding box center [637, 371] width 133 height 30
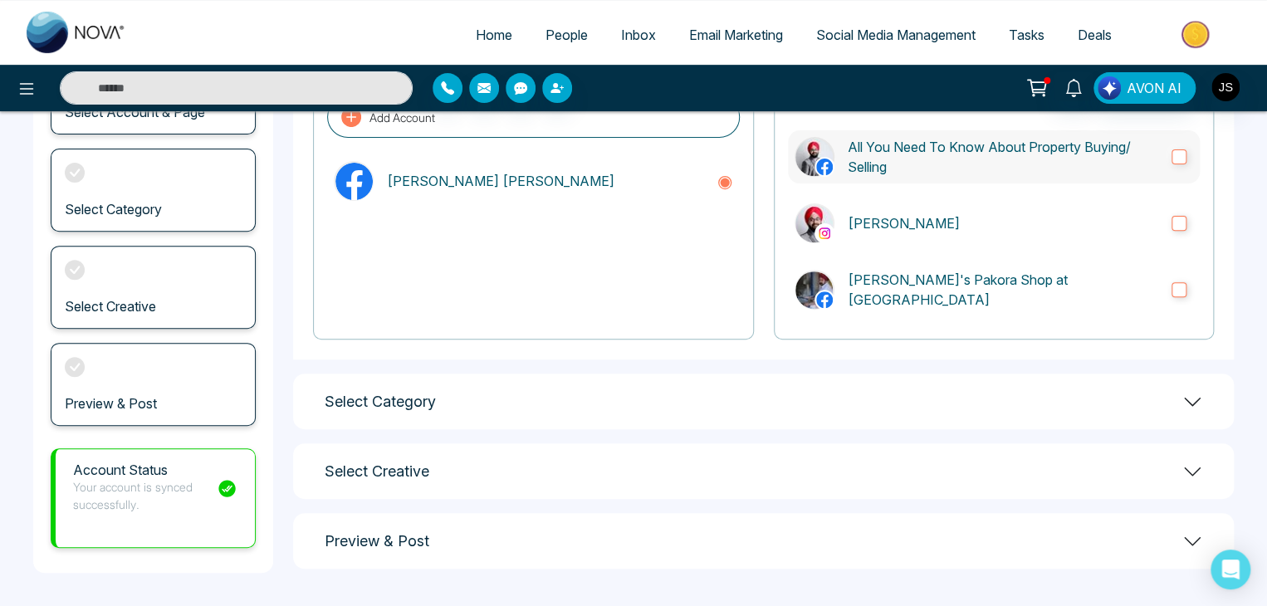
scroll to position [159, 0]
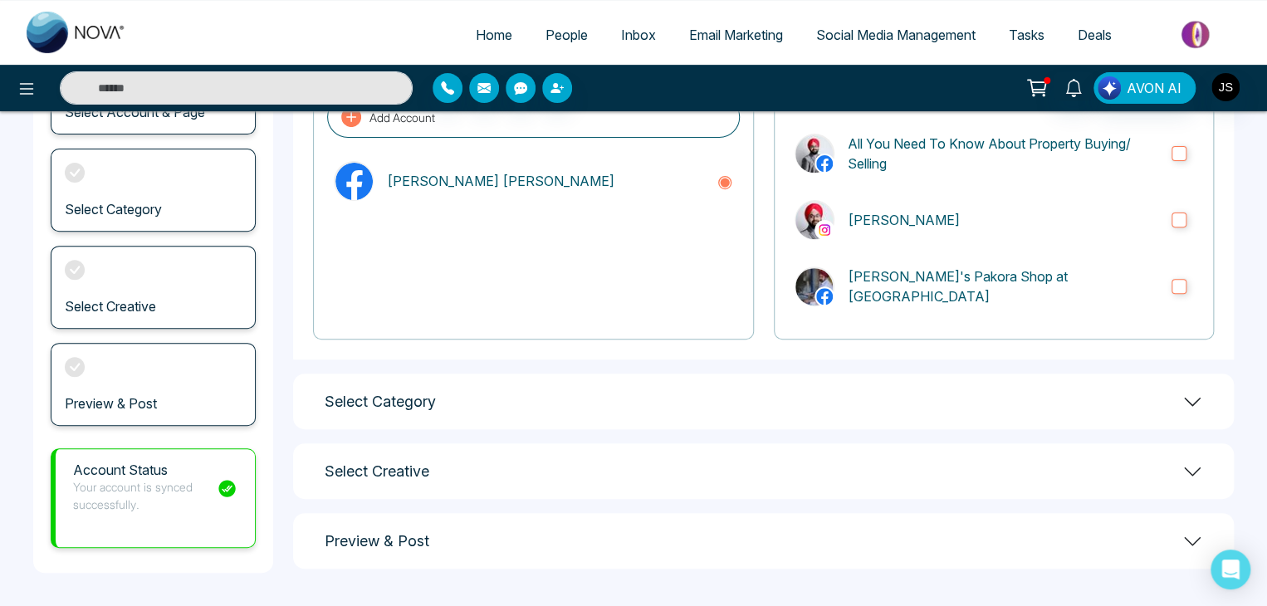
click at [585, 466] on div "Select Creative" at bounding box center [763, 471] width 941 height 56
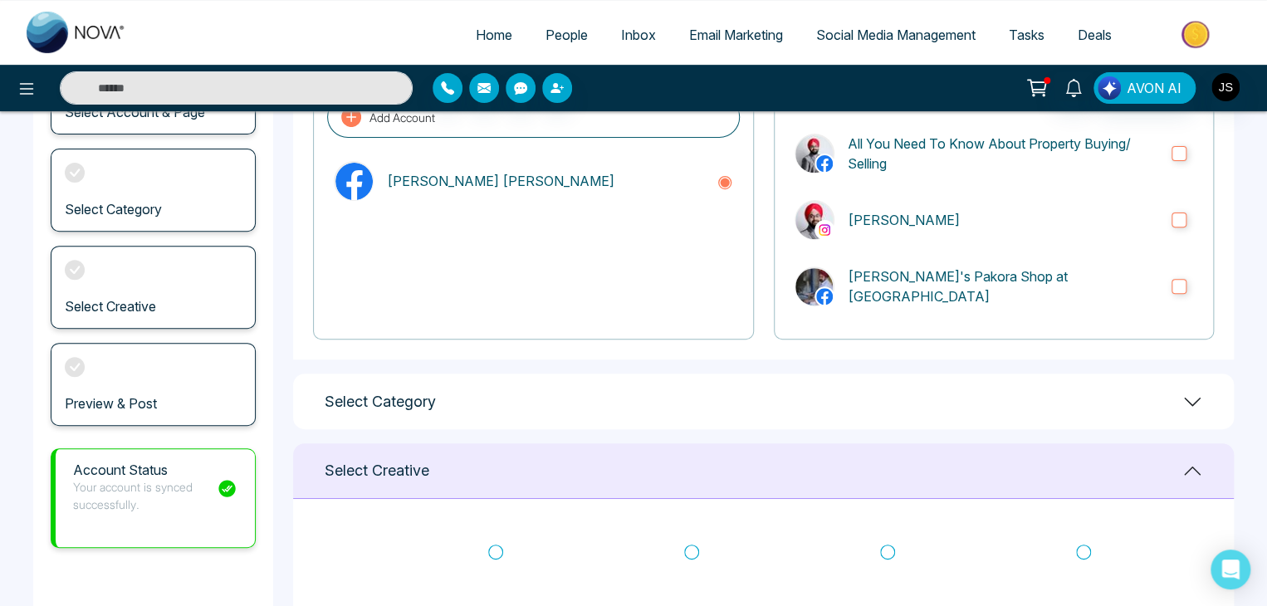
click at [585, 393] on div "Select Category" at bounding box center [763, 402] width 941 height 56
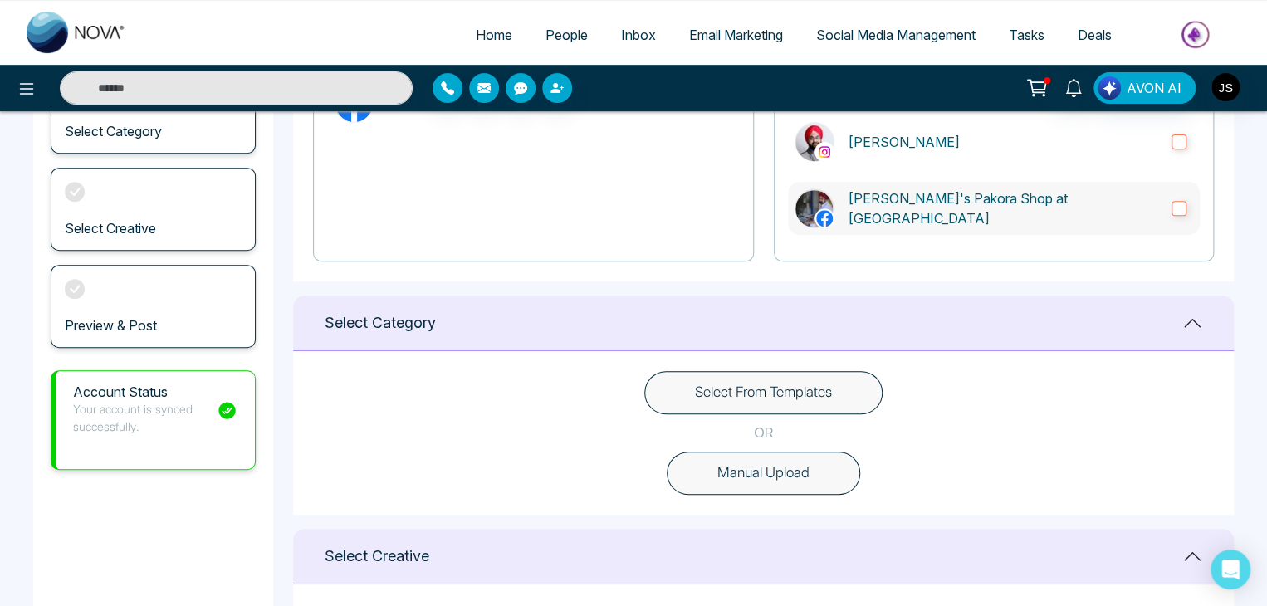
scroll to position [249, 0]
click at [1146, 95] on span "AVON AI" at bounding box center [1154, 88] width 55 height 20
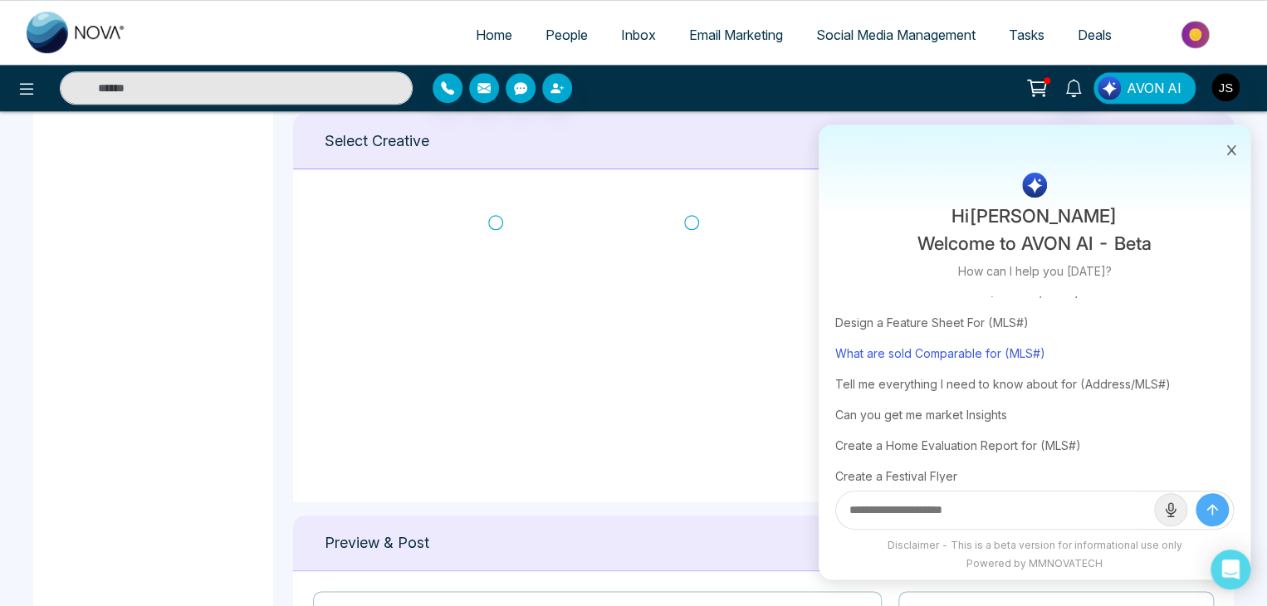
scroll to position [0, 0]
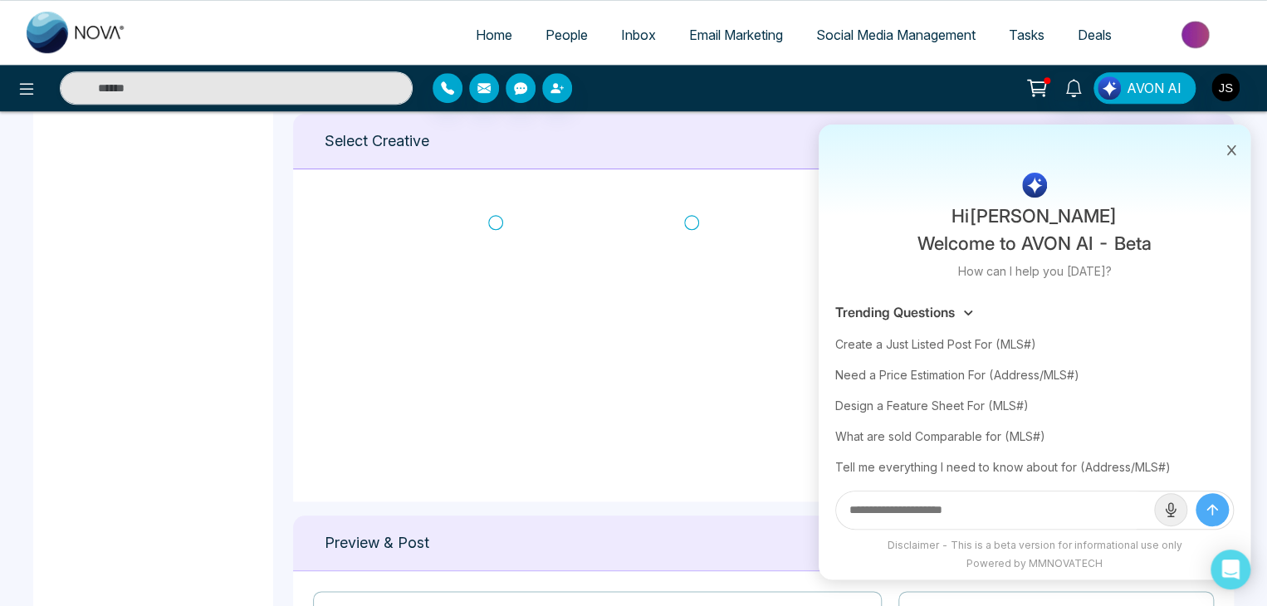
click at [1235, 150] on icon at bounding box center [1231, 150] width 12 height 12
